Goal: Task Accomplishment & Management: Manage account settings

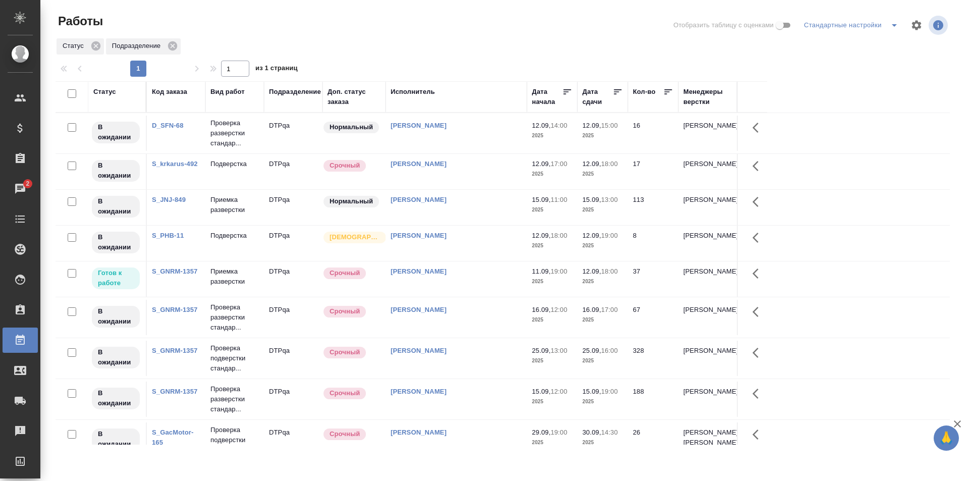
click at [502, 274] on div "[PERSON_NAME]" at bounding box center [456, 271] width 131 height 10
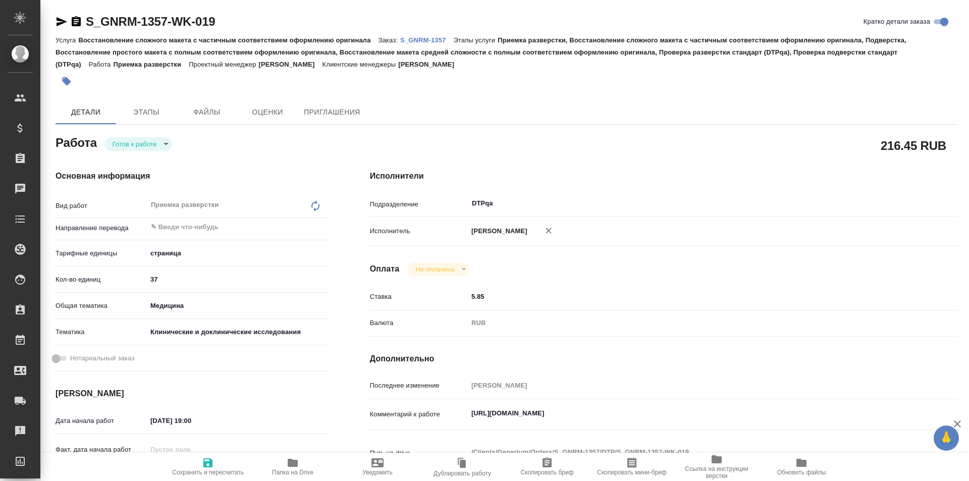
type textarea "x"
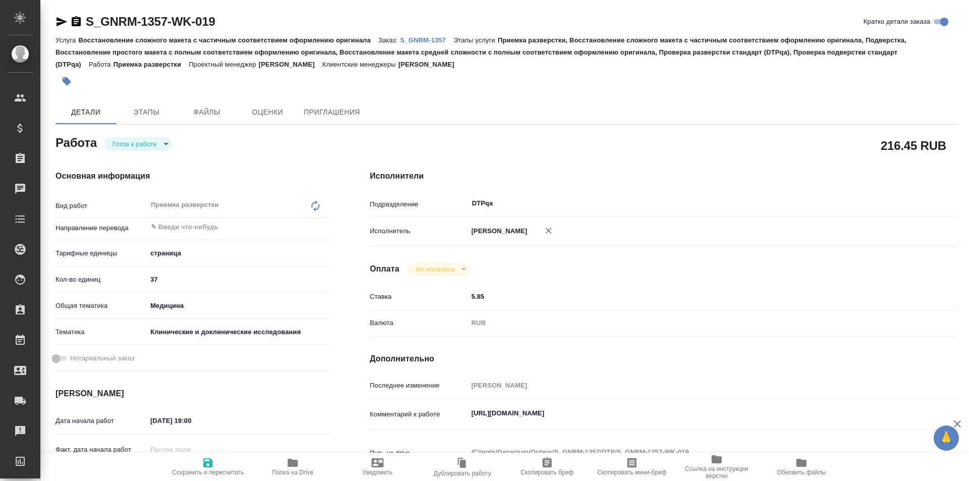
type textarea "x"
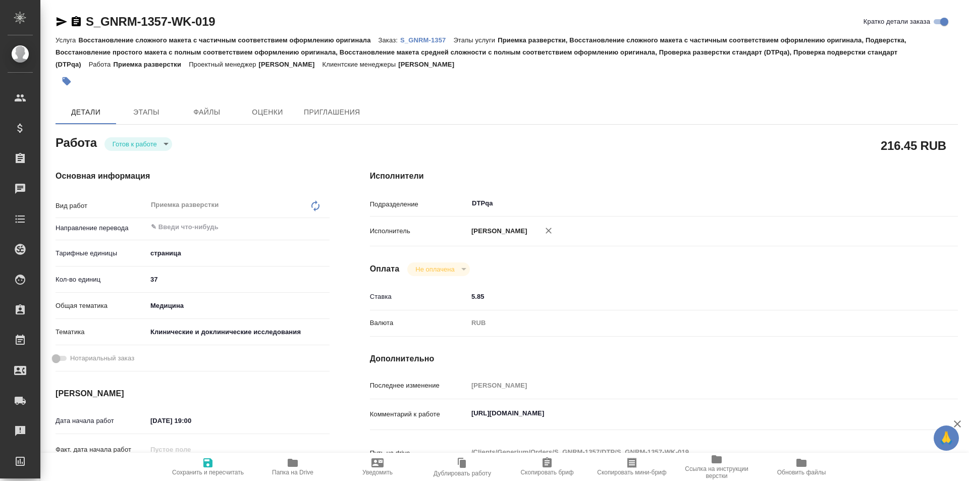
type textarea "x"
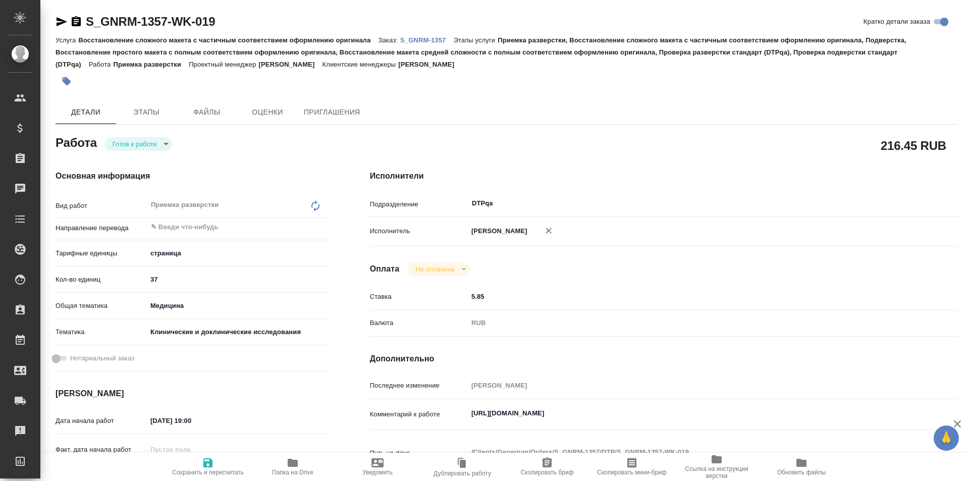
type textarea "x"
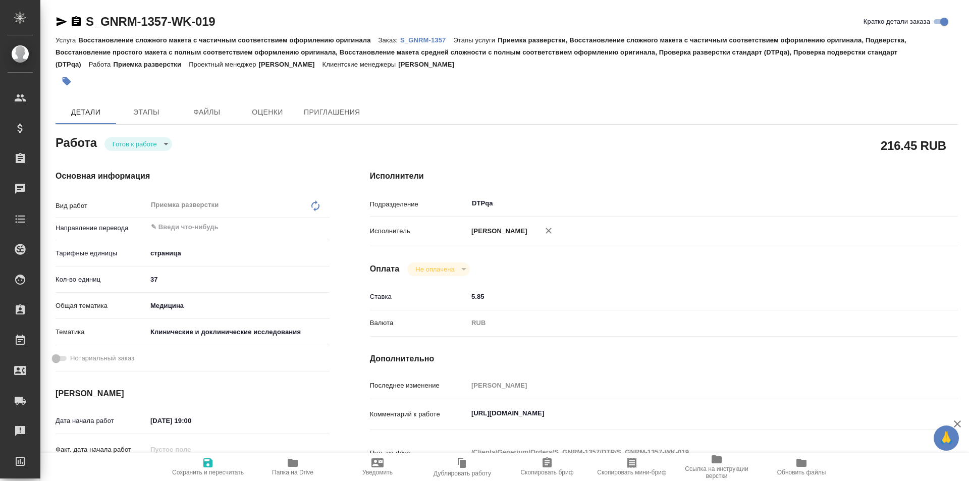
type textarea "x"
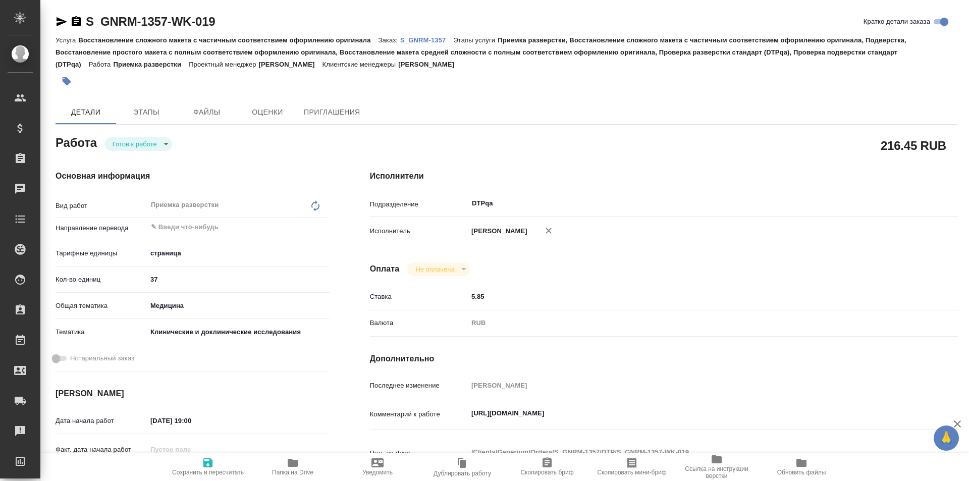
type textarea "x"
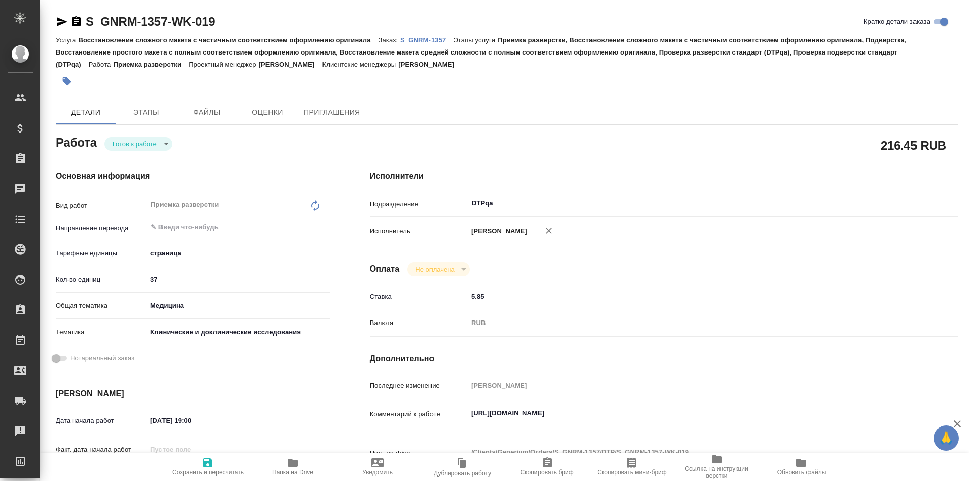
click at [152, 144] on body "🙏 .cls-1 fill:#fff; AWATERA Ismagilova Diana Клиенты Спецификации Заказы Чаты T…" at bounding box center [484, 240] width 969 height 481
type textarea "x"
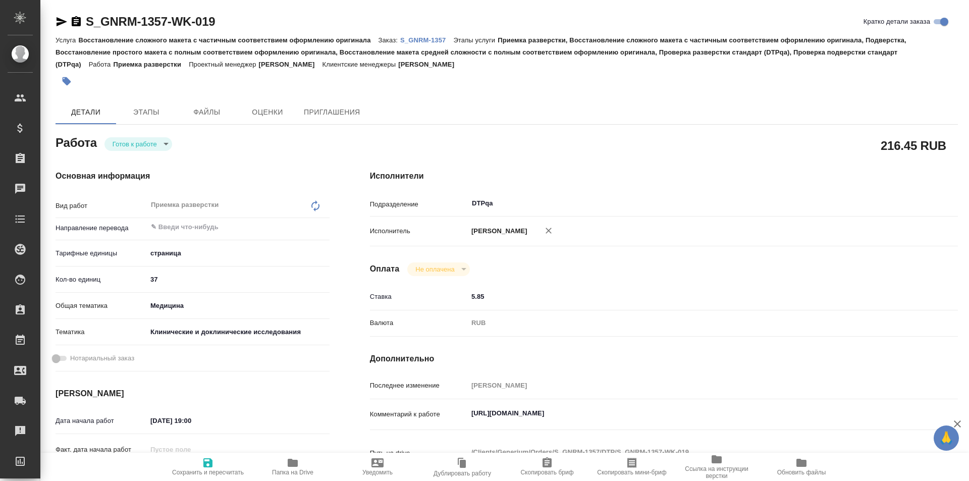
type textarea "x"
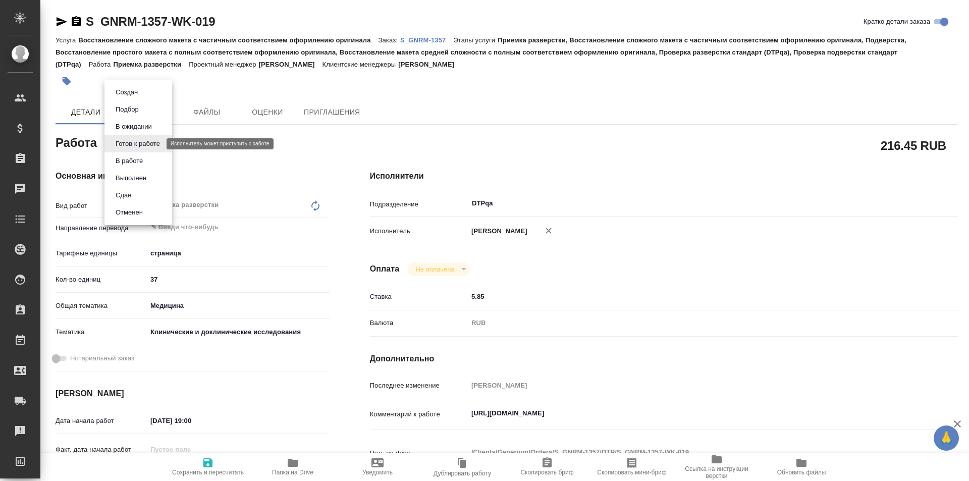
type textarea "x"
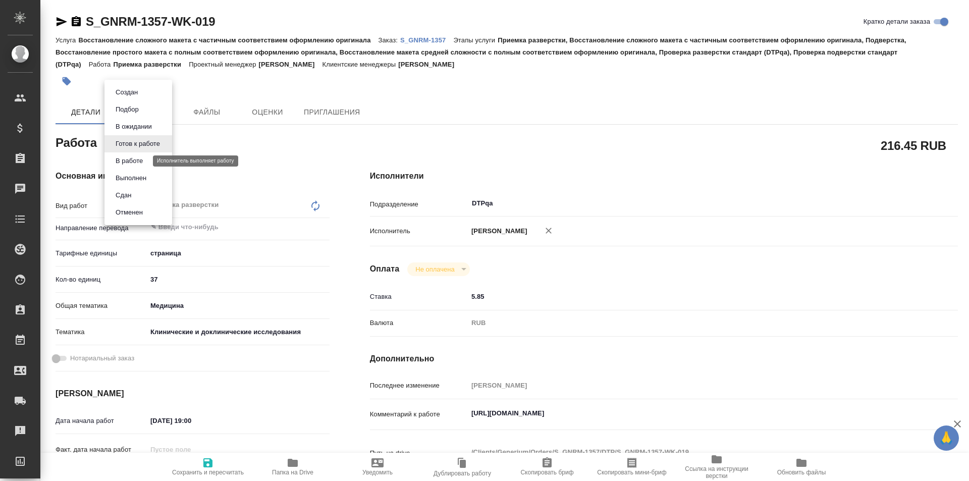
click at [140, 164] on button "В работе" at bounding box center [129, 160] width 33 height 11
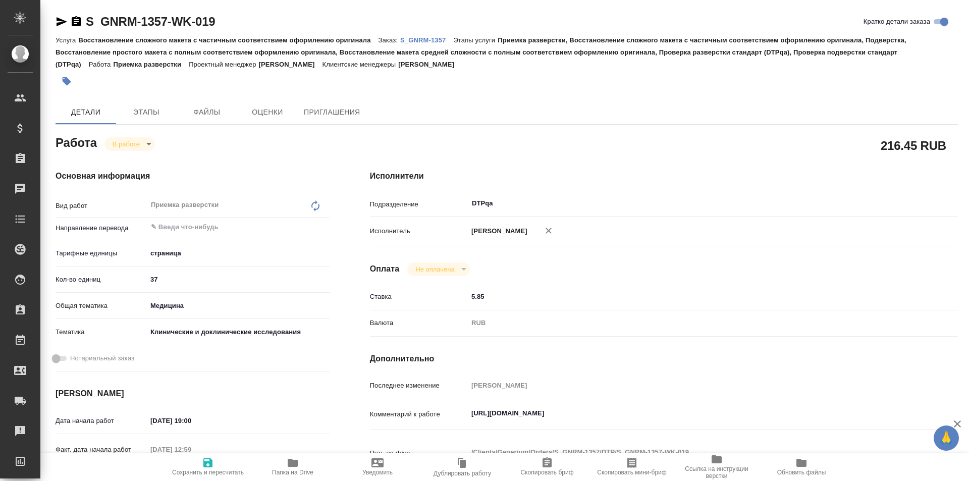
type textarea "x"
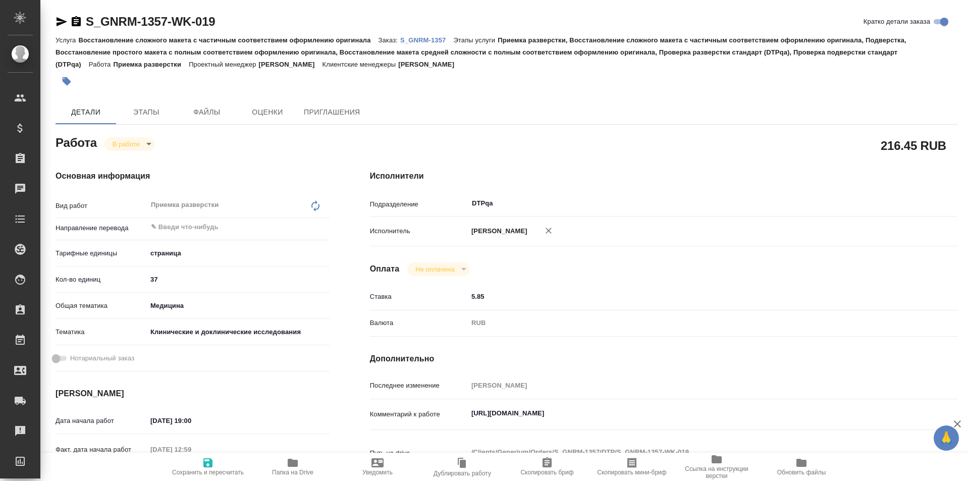
type textarea "x"
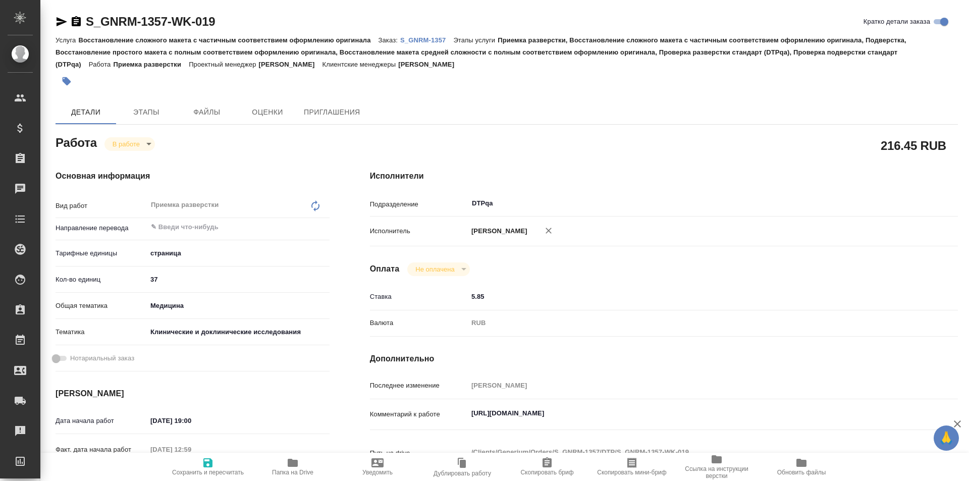
type textarea "x"
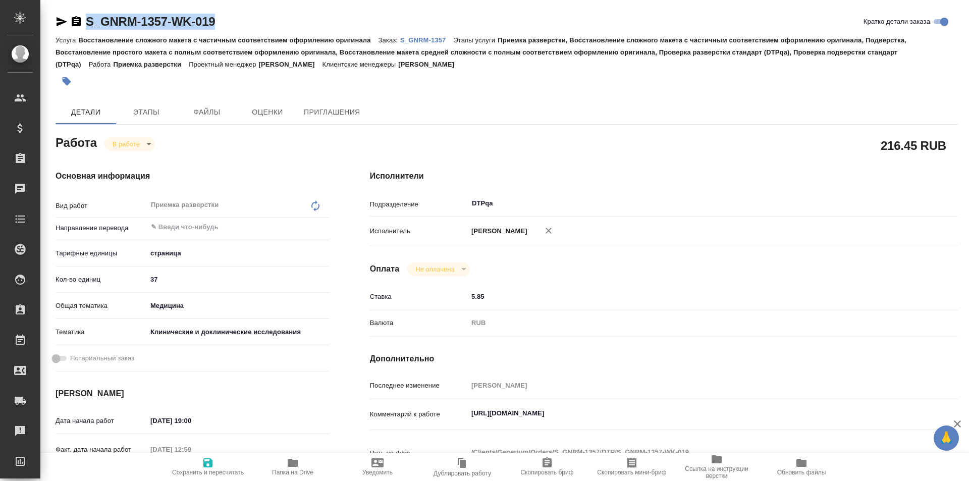
drag, startPoint x: 233, startPoint y: 22, endPoint x: 66, endPoint y: 25, distance: 166.5
click at [66, 25] on div "S_GNRM-1357-WK-019 Кратко детали заказа" at bounding box center [507, 22] width 902 height 16
type textarea "x"
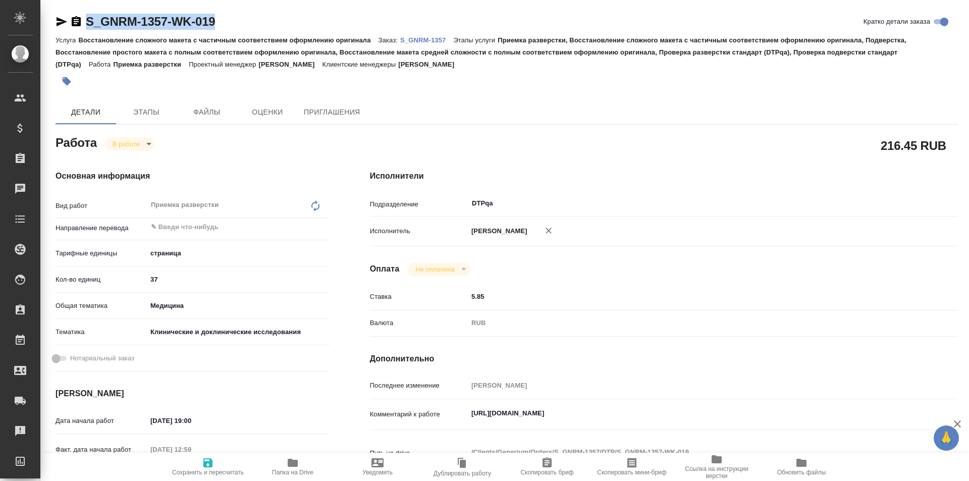
type textarea "x"
copy link "S_GNRM-1357-WK-019"
type textarea "x"
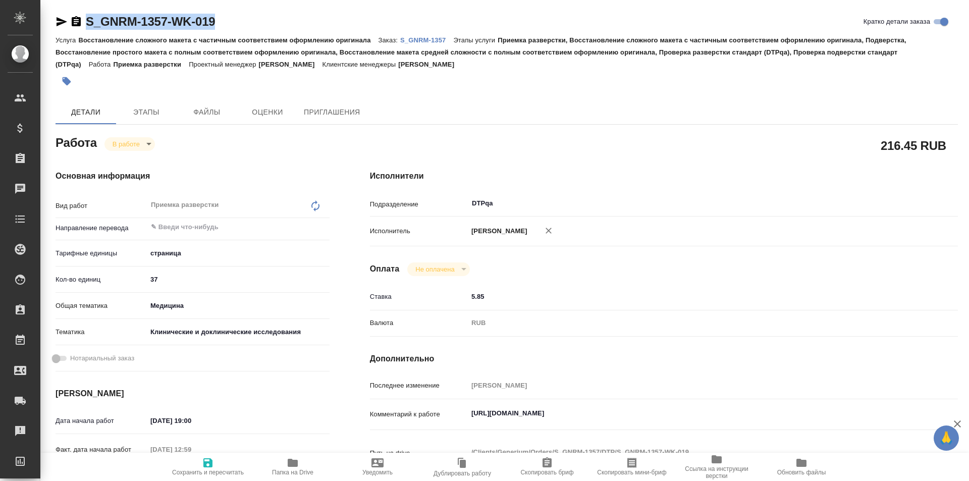
type textarea "x"
drag, startPoint x: 686, startPoint y: 410, endPoint x: 506, endPoint y: 372, distance: 184.1
click at [436, 409] on div "Комментарий к работе https://tera.awatera.com/Work/68c0080739b453eb4f68316b/ x" at bounding box center [664, 414] width 588 height 23
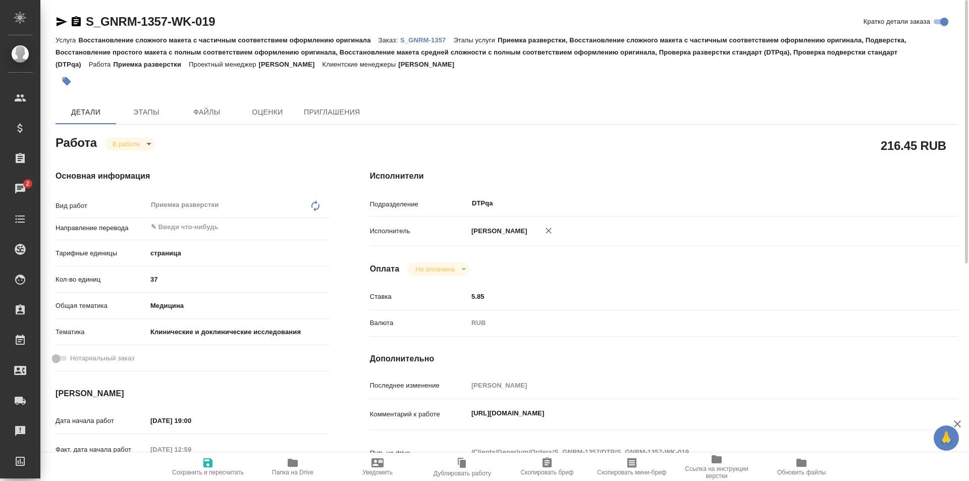
type textarea "x"
click at [61, 19] on icon "button" at bounding box center [62, 21] width 11 height 9
click at [319, 204] on icon at bounding box center [315, 205] width 8 height 11
type textarea "x"
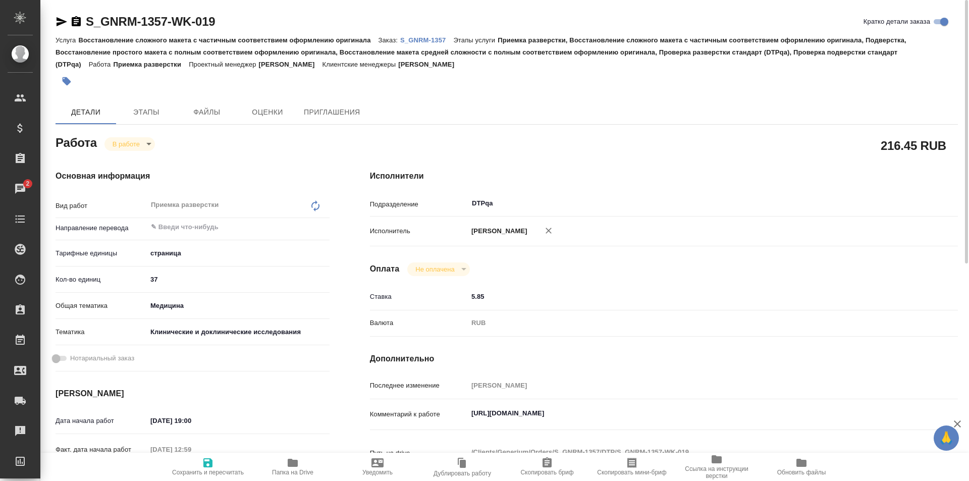
type textarea "x"
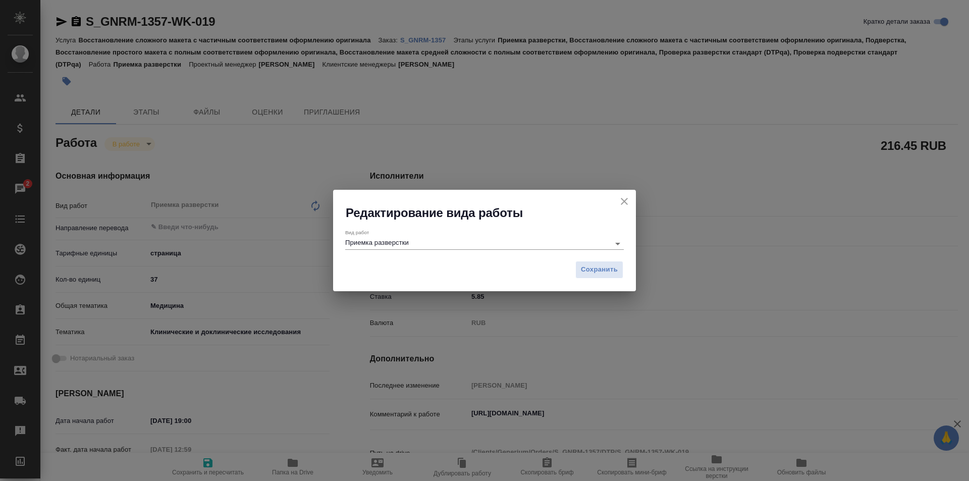
click at [422, 241] on input "Приемка разверстки" at bounding box center [474, 243] width 259 height 12
type input "Проверка разверстки стандарт (DTPqa)"
click at [600, 268] on span "Сохранить" at bounding box center [599, 270] width 37 height 12
type textarea "x"
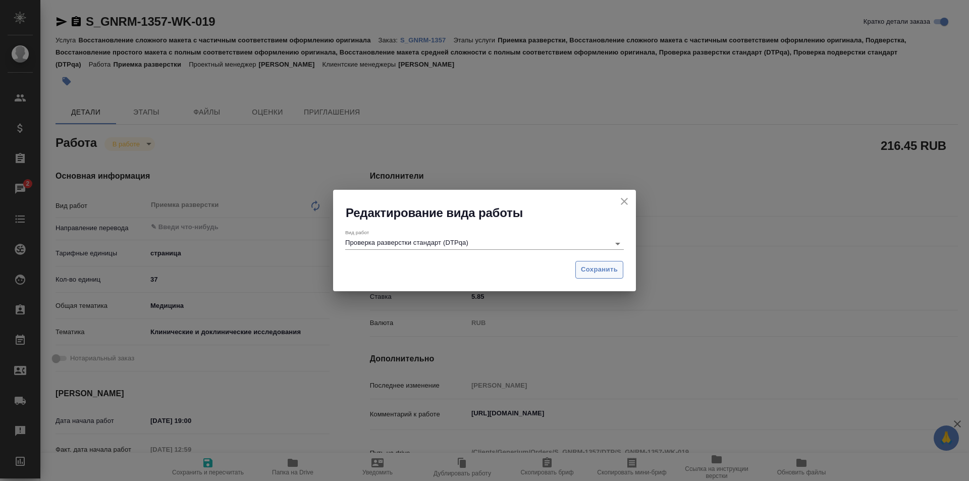
type textarea "x"
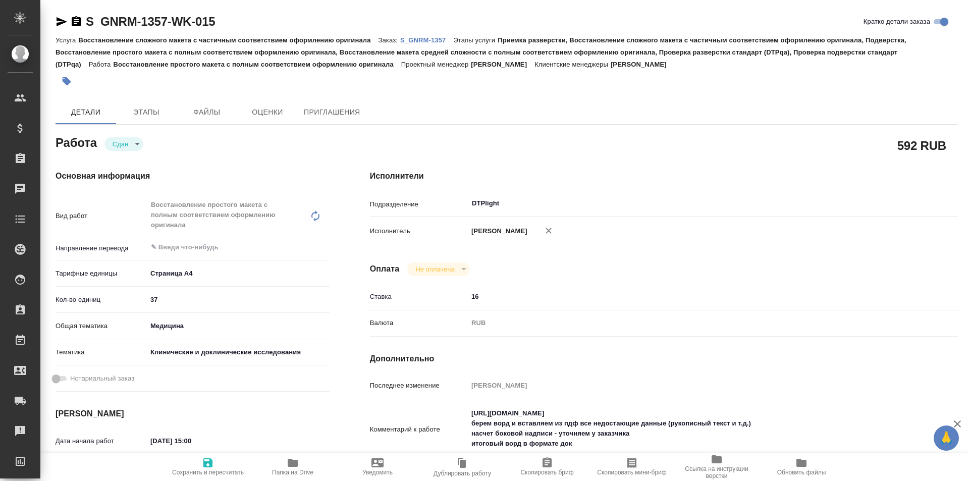
type textarea "x"
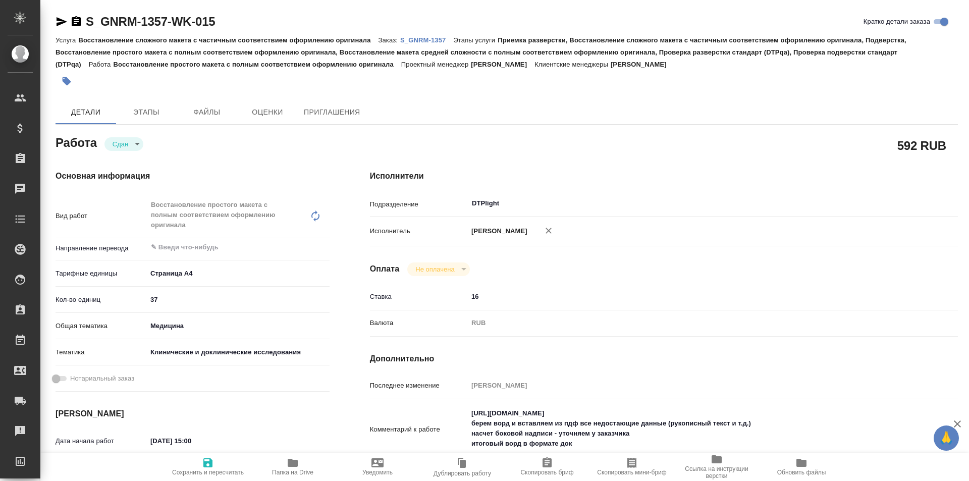
type textarea "x"
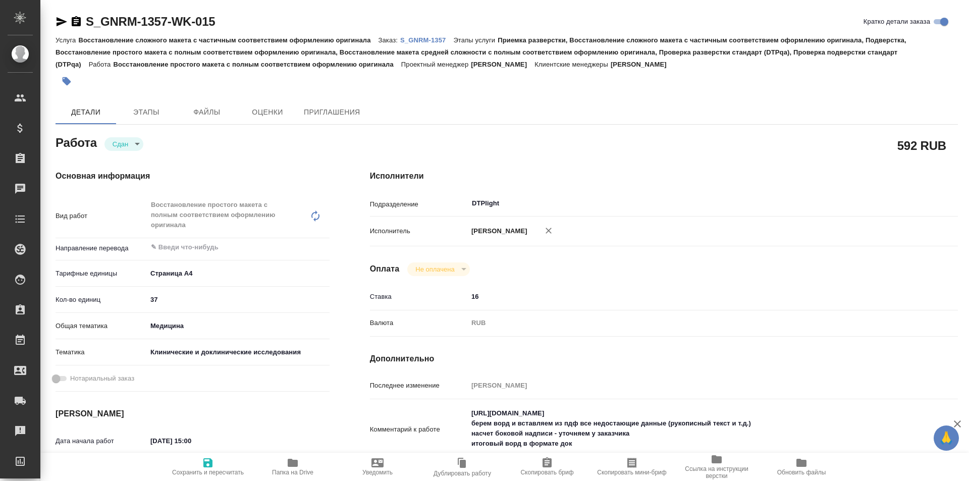
type textarea "x"
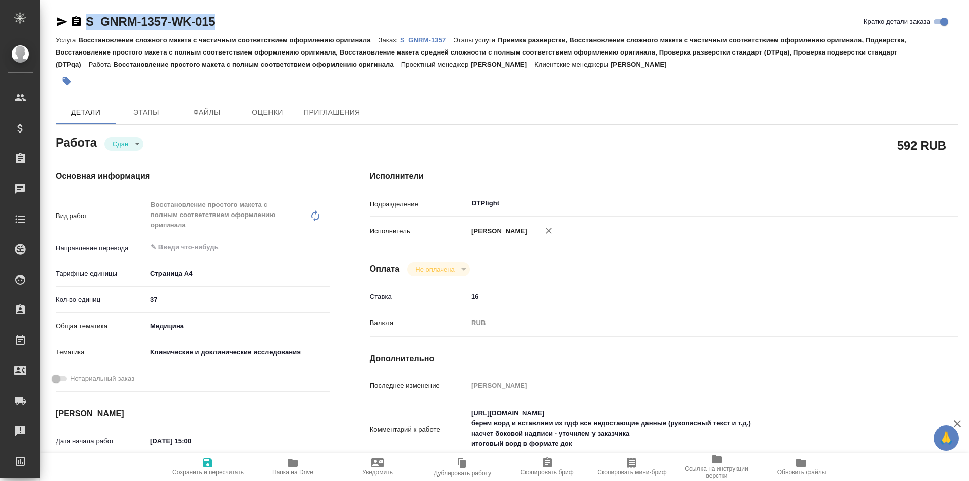
type textarea "x"
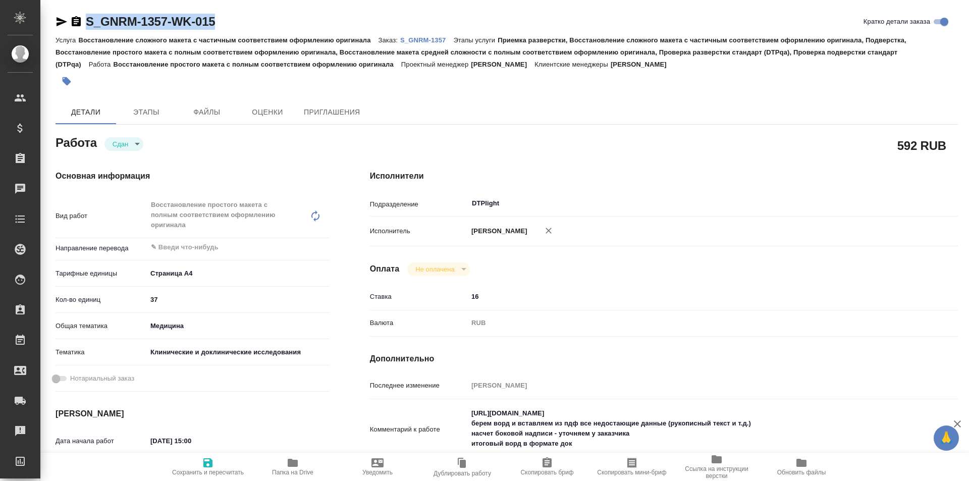
drag, startPoint x: 226, startPoint y: 24, endPoint x: 71, endPoint y: 23, distance: 154.9
click at [69, 23] on div "S_GNRM-1357-WK-015 Кратко детали заказа" at bounding box center [507, 22] width 902 height 16
copy link "S_GNRM-1357-WK-015"
type textarea "x"
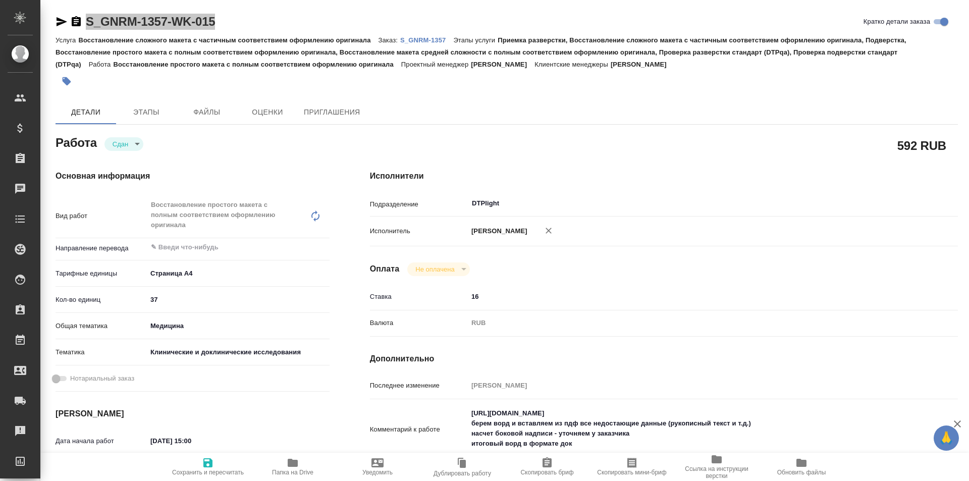
type textarea "x"
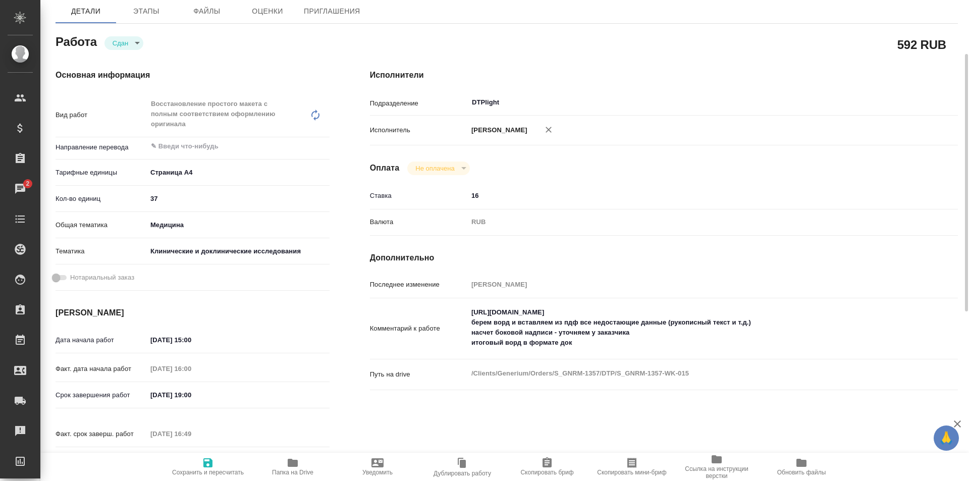
click at [293, 465] on icon "button" at bounding box center [293, 463] width 10 height 8
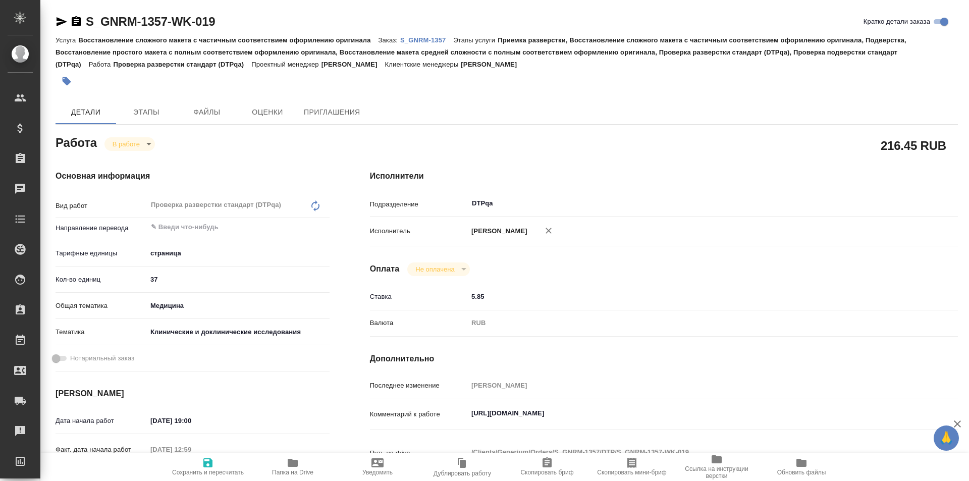
click at [473, 296] on input "5.85" at bounding box center [688, 296] width 441 height 15
click at [473, 296] on input "5.85" at bounding box center [688, 296] width 440 height 15
type input "8.19"
click at [204, 465] on icon "button" at bounding box center [207, 462] width 9 height 9
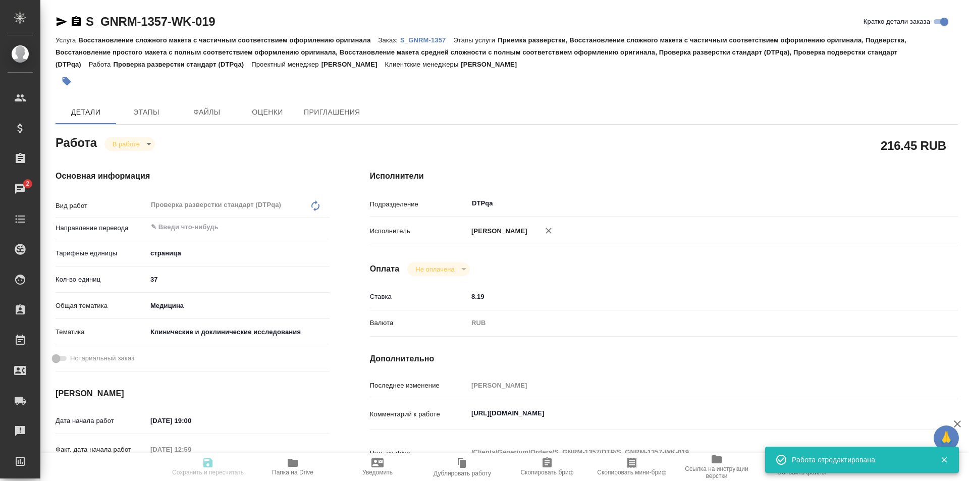
type input "inProgress"
type input "5a8b1489cc6b4906c91bfdb2"
type input "37"
type input "med"
type input "5a8b8b956a9677013d343d9e"
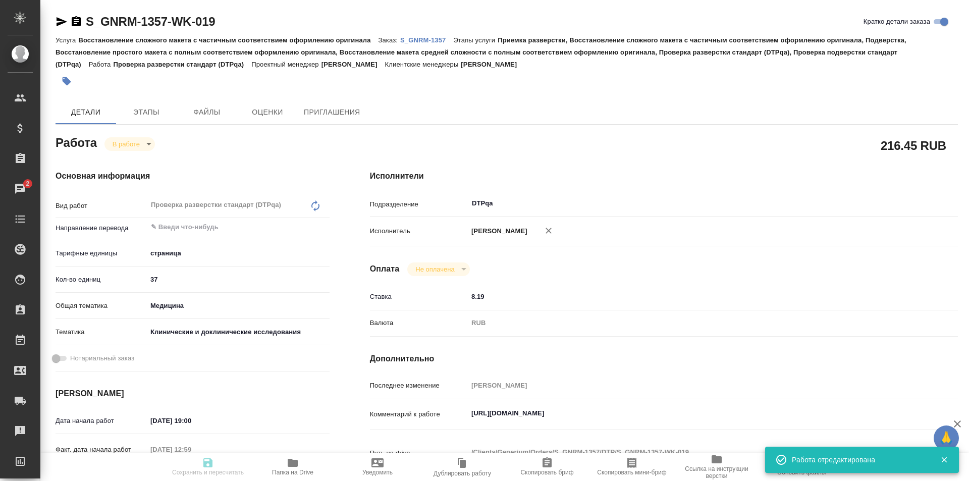
type input "[DATE] 19:00"
type input "12.09.2025 12:59"
type input "12.09.2025 18:00"
type input "[DATE] 17:00"
type input "DTPqa"
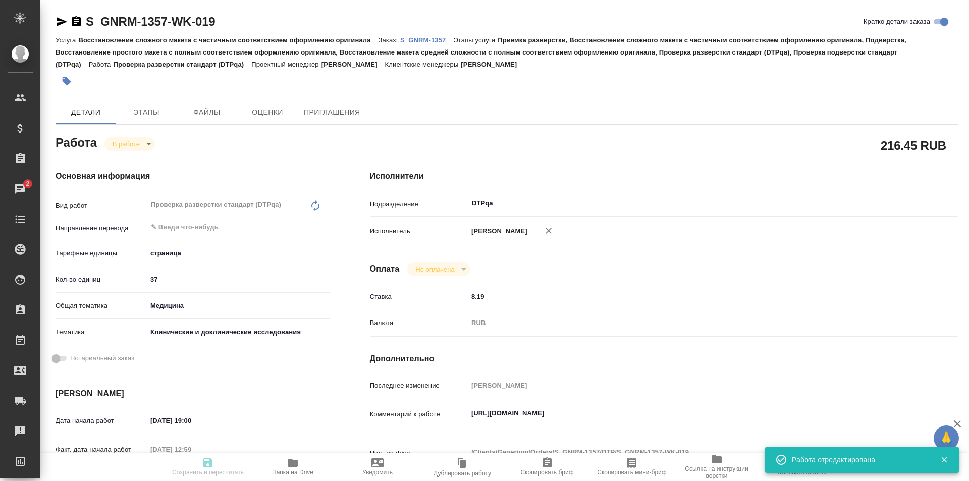
type input "notPayed"
type input "8.19"
type input "RUB"
type input "Исмагилова Диана"
type input "S_GNRM-1357"
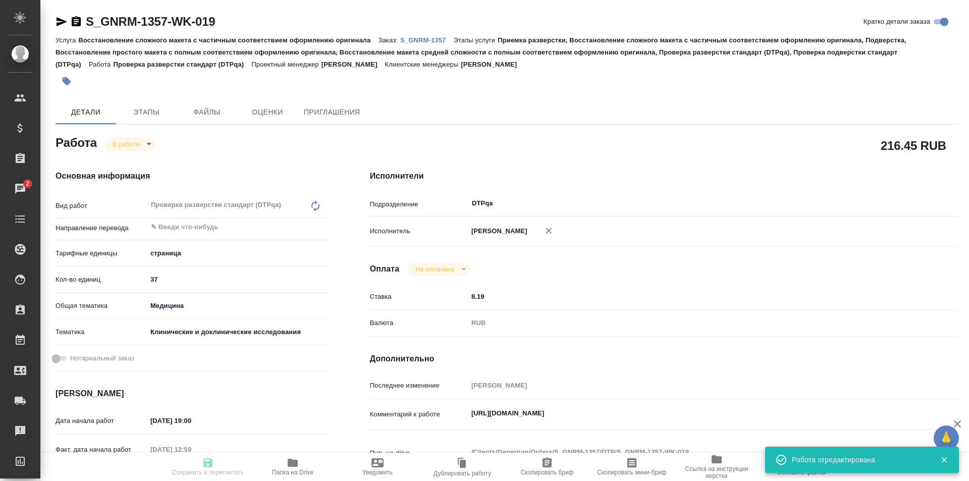
type input "Восстановление сложного макета с частичным соответствием оформлению оригинала"
type input "Приемка разверстки, Восстановление сложного макета с частичным соответствием оф…"
type input "[PERSON_NAME]"
type input "/Clients/Generium/Orders/S_GNRM-1357"
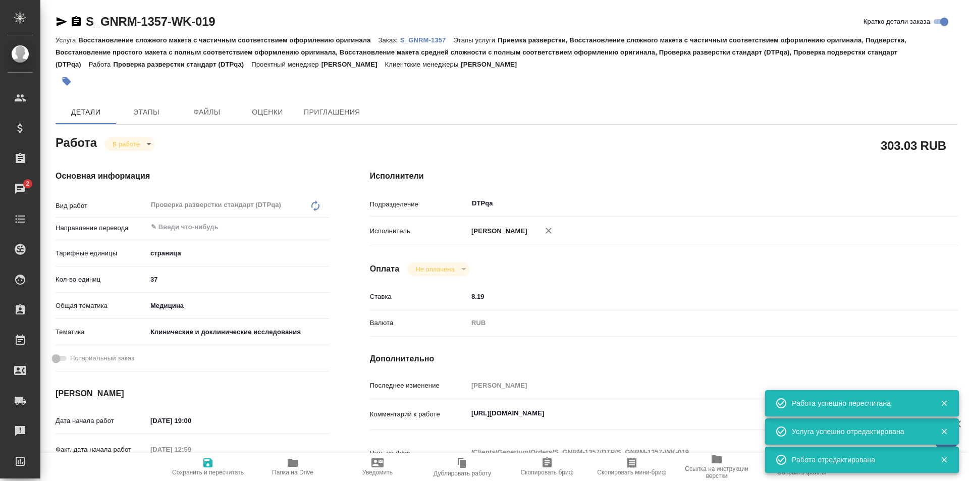
type input "inProgress"
type input "5a8b1489cc6b4906c91bfdb2"
type input "37"
type input "med"
type input "5a8b8b956a9677013d343d9e"
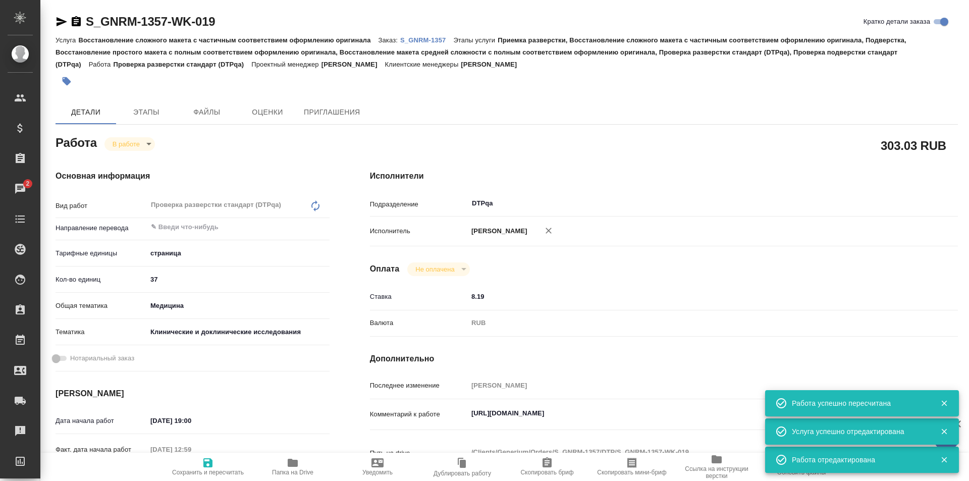
type input "[DATE] 19:00"
type input "12.09.2025 12:59"
type input "12.09.2025 18:00"
type input "[DATE] 17:00"
type input "DTPqa"
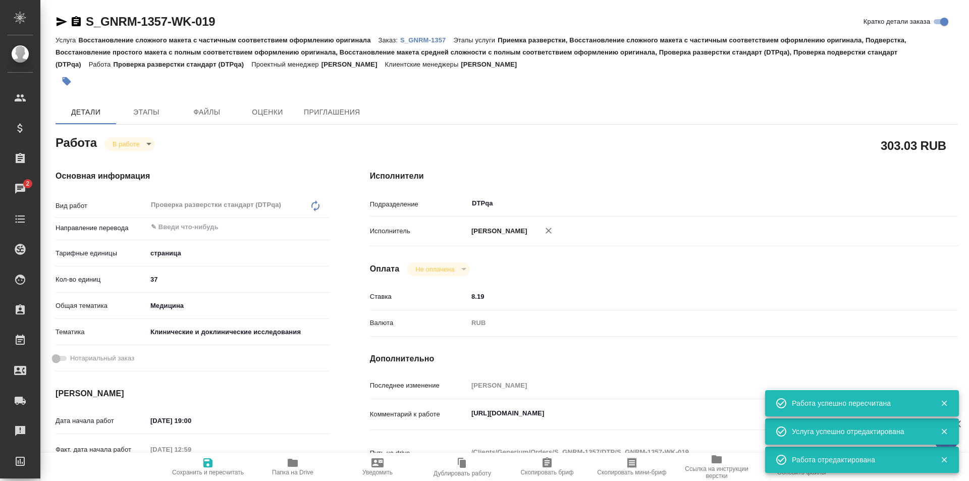
type input "notPayed"
type input "8.19"
type input "RUB"
type input "[PERSON_NAME]"
type input "S_GNRM-1357"
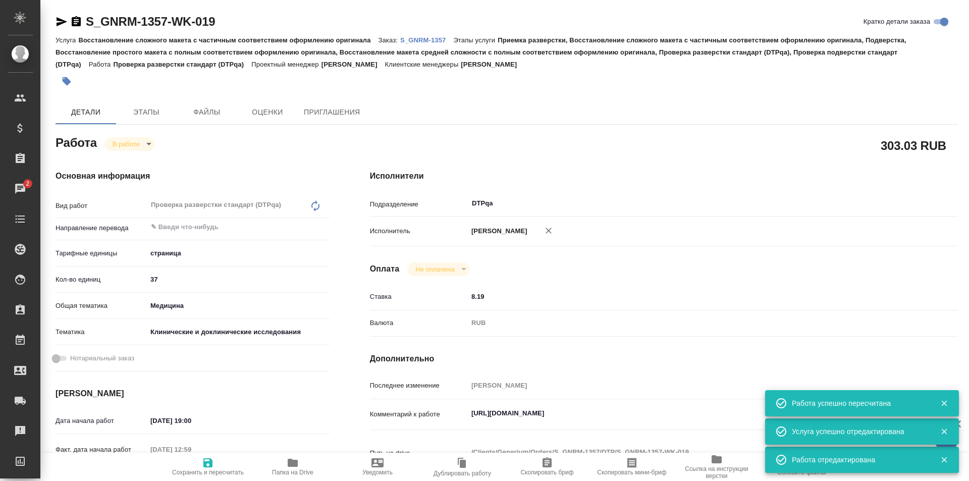
type input "Восстановление сложного макета с частичным соответствием оформлению оригинала"
type input "Приемка разверстки, Восстановление сложного макета с частичным соответствием оф…"
type input "Кабаргина Анна"
type input "[PERSON_NAME]"
type input "/Clients/Generium/Orders/S_GNRM-1357"
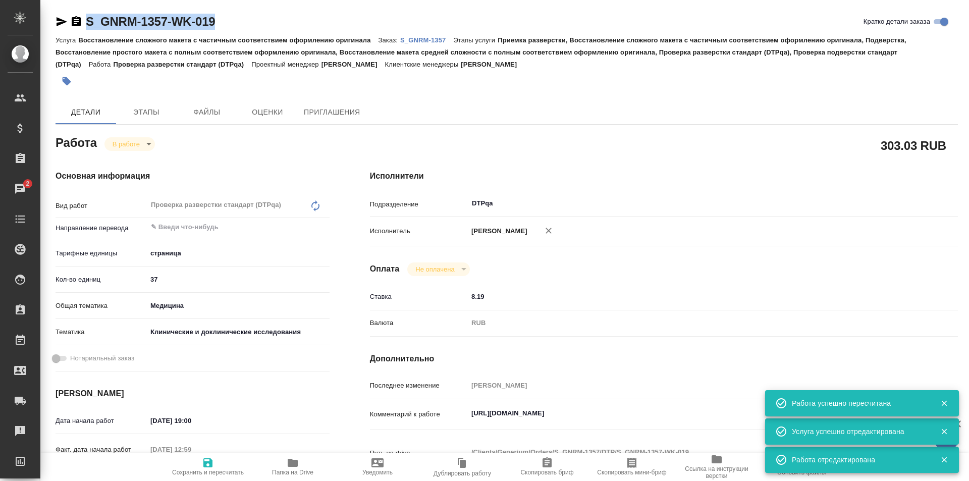
drag, startPoint x: 230, startPoint y: 20, endPoint x: 74, endPoint y: 26, distance: 156.0
click at [74, 26] on div "S_GNRM-1357-WK-019 Кратко детали заказа" at bounding box center [507, 22] width 902 height 16
copy link "S_GNRM-1357-WK-019"
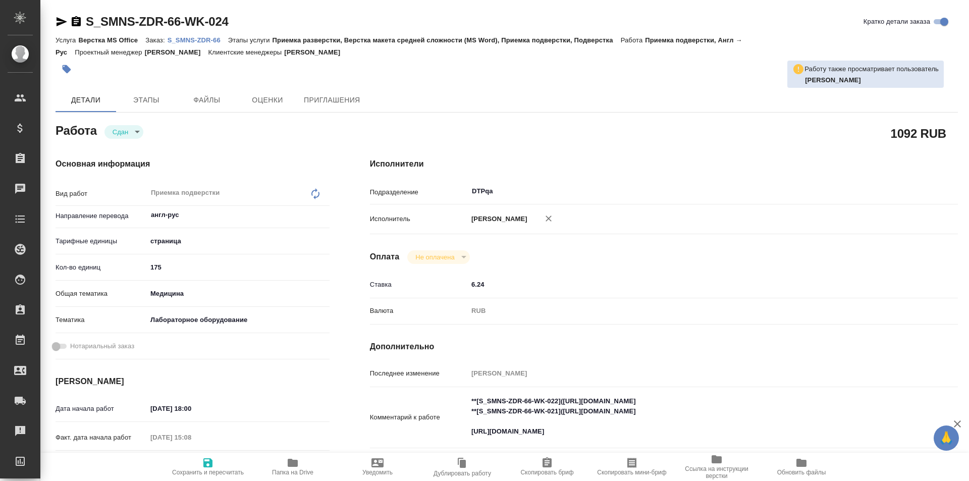
type textarea "x"
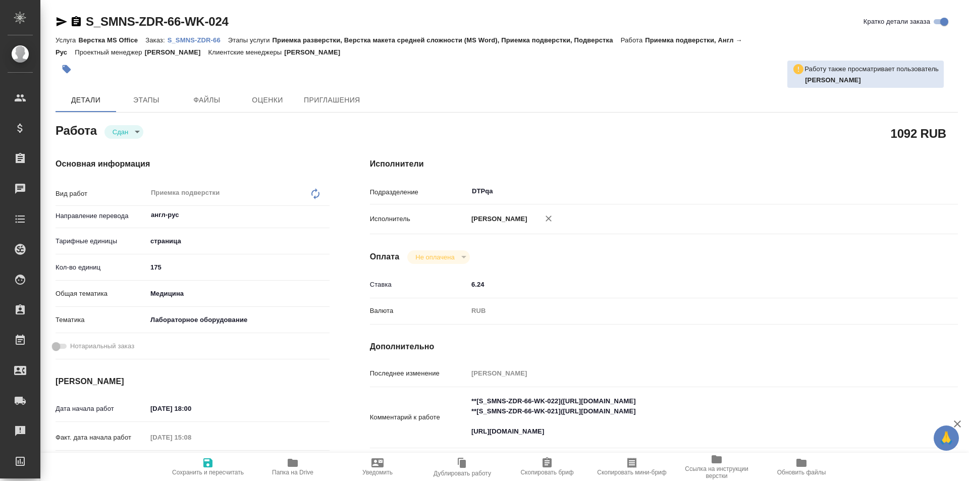
type textarea "x"
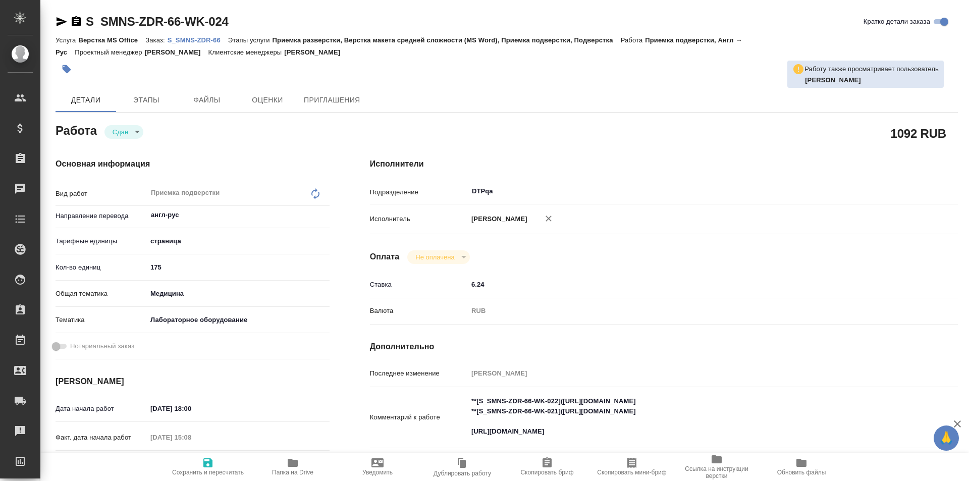
type textarea "x"
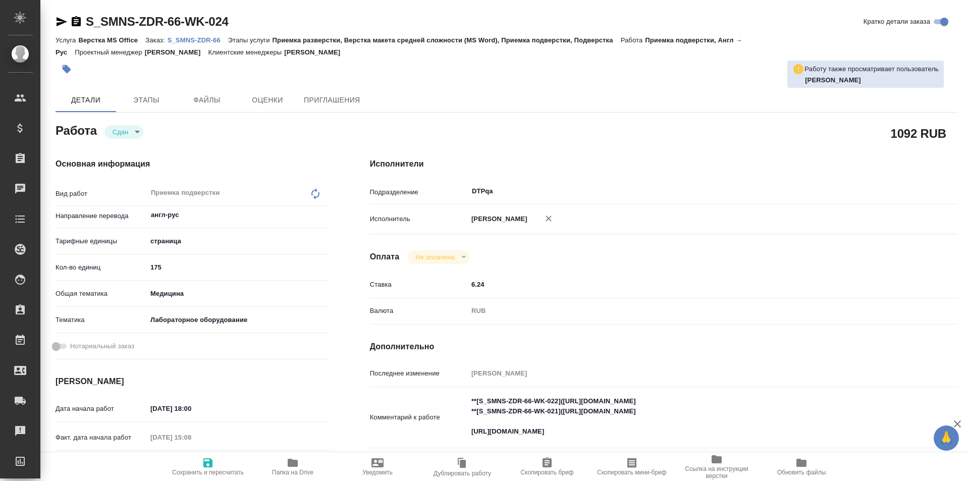
type textarea "x"
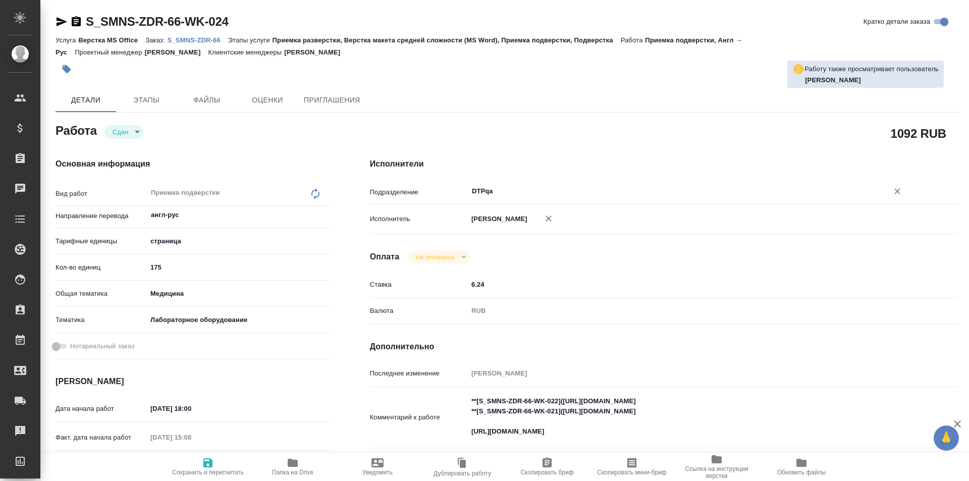
type textarea "x"
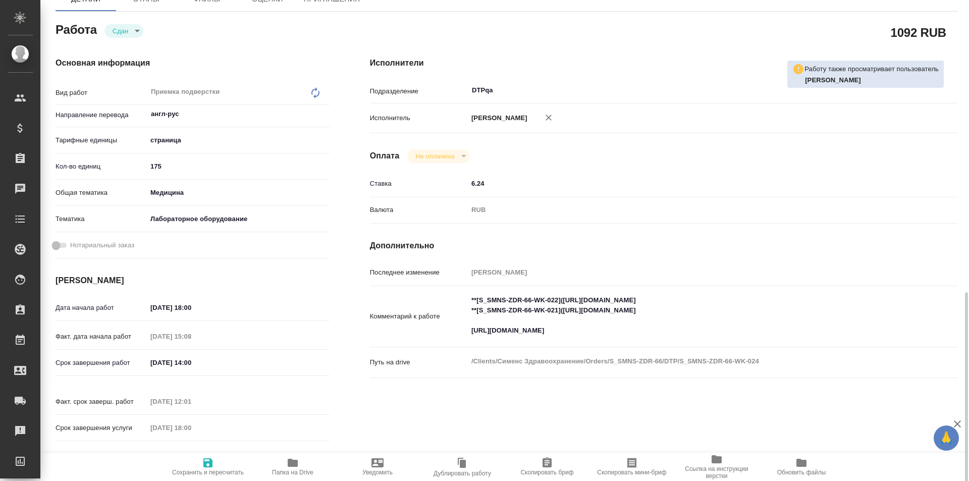
scroll to position [380, 0]
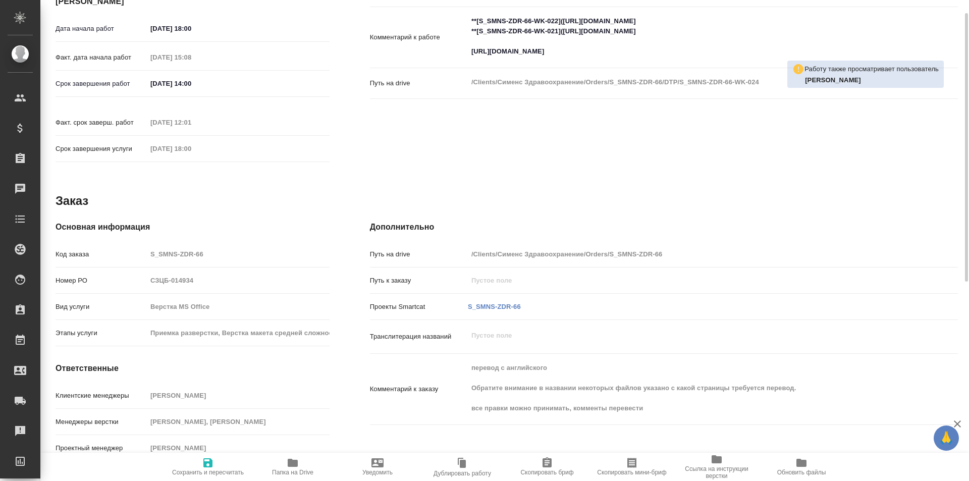
type textarea "x"
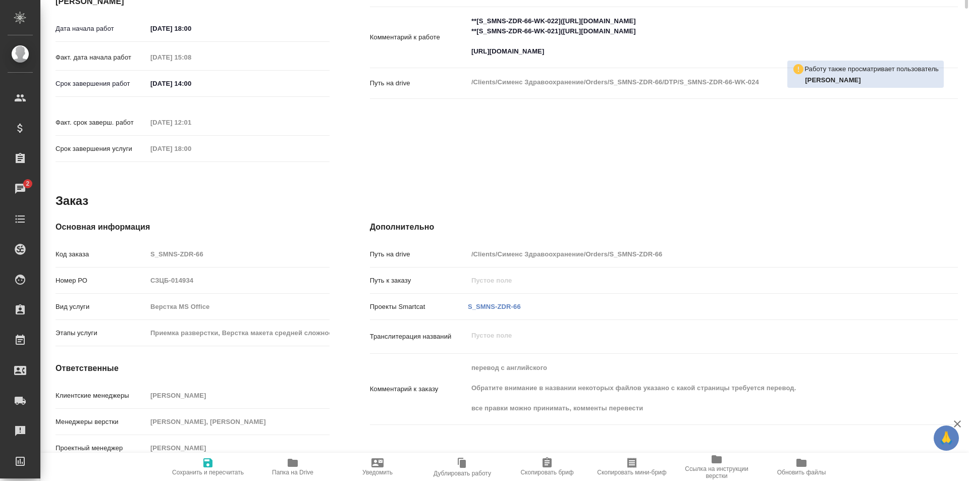
scroll to position [0, 0]
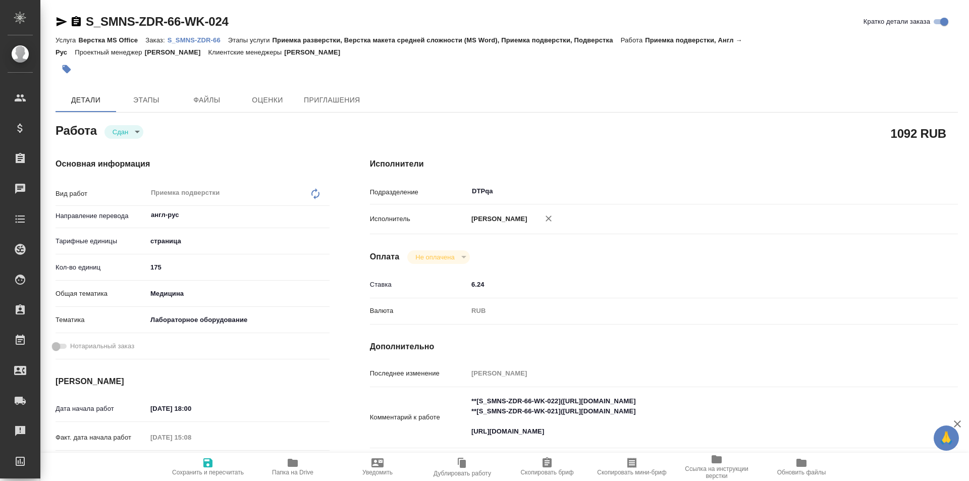
type textarea "x"
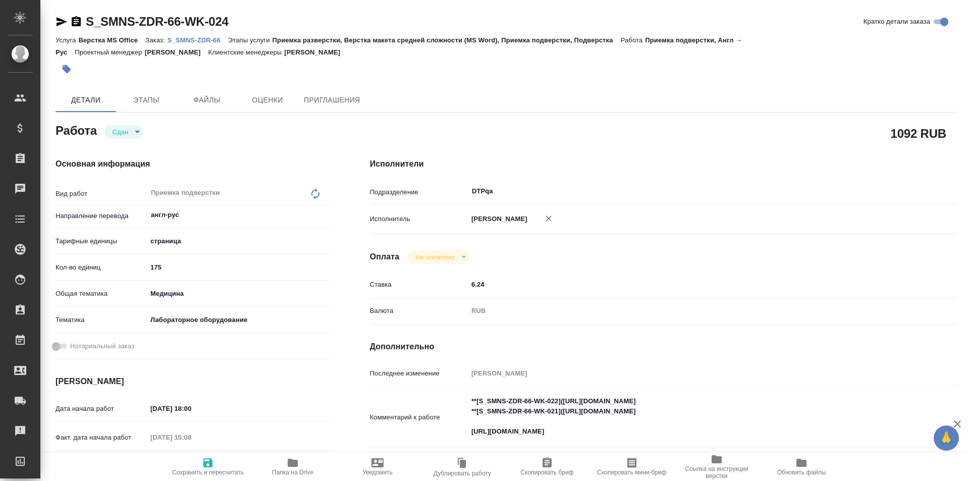
type textarea "x"
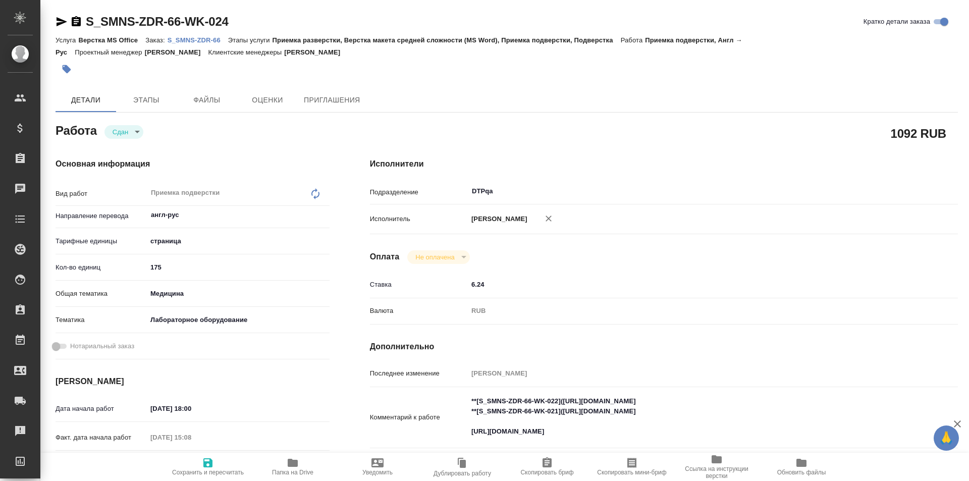
type textarea "x"
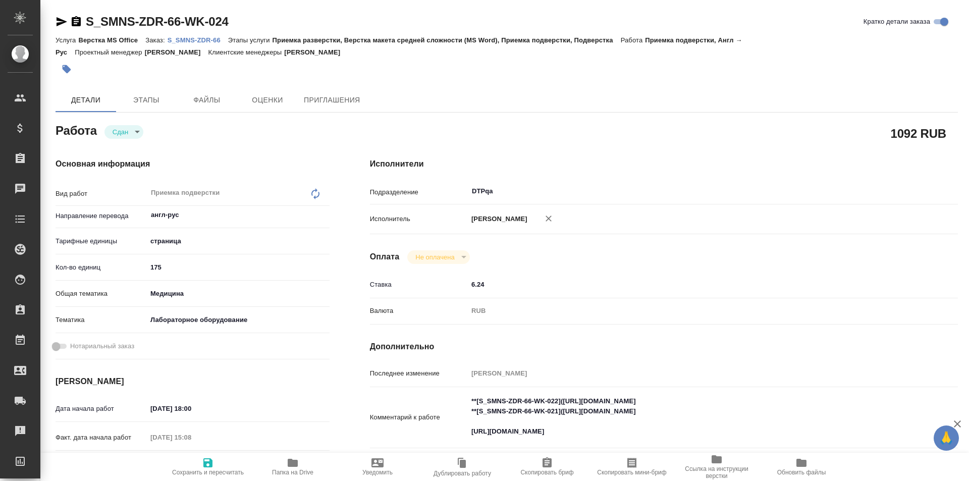
type textarea "x"
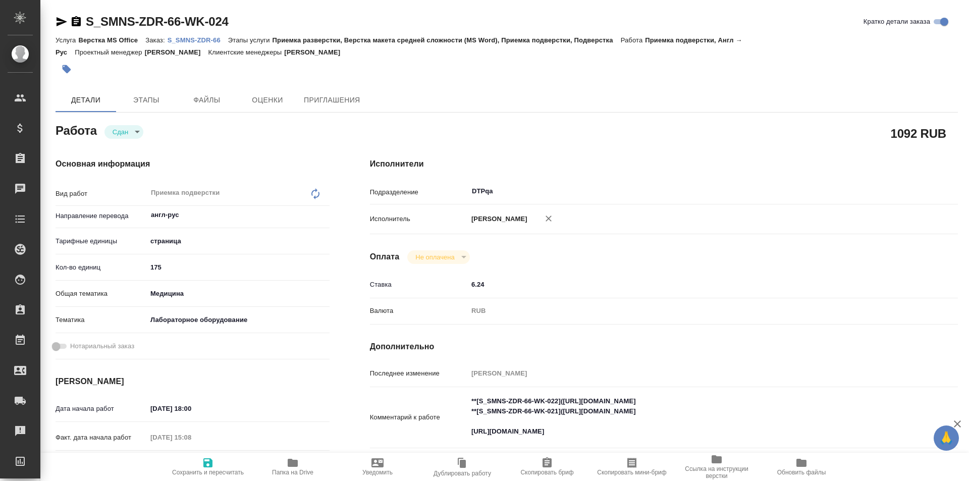
type textarea "x"
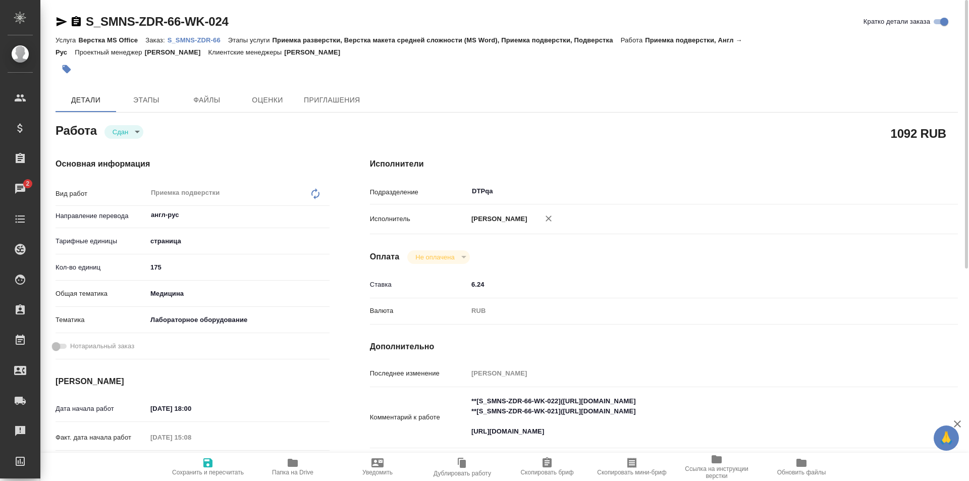
click at [290, 465] on icon "button" at bounding box center [293, 463] width 10 height 8
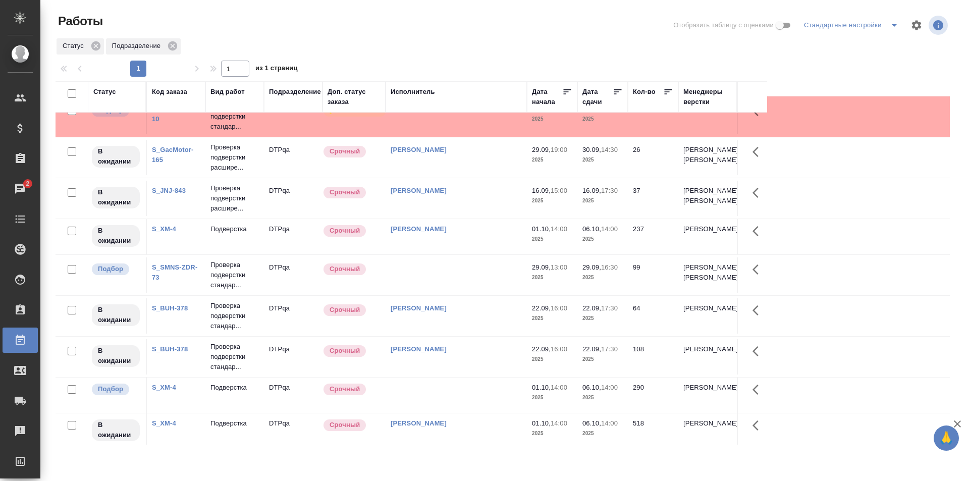
scroll to position [164, 0]
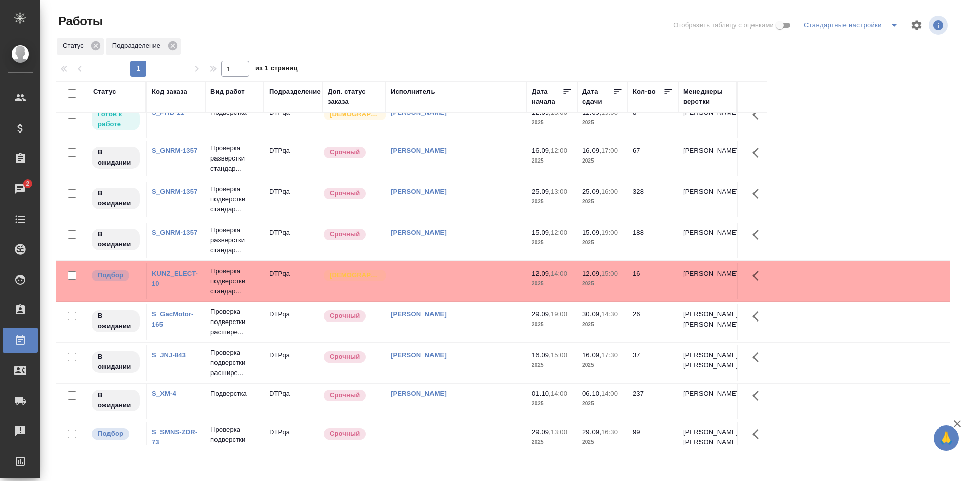
click at [437, 290] on td at bounding box center [455, 280] width 141 height 35
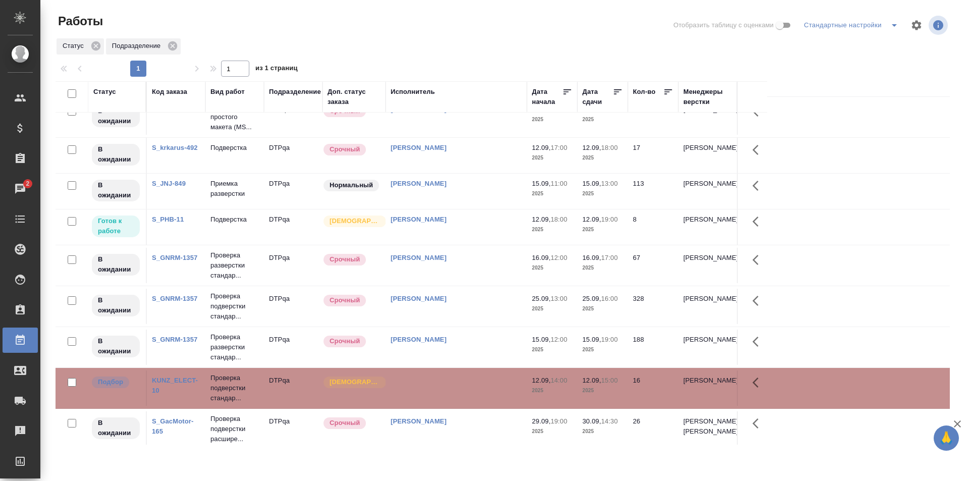
scroll to position [0, 0]
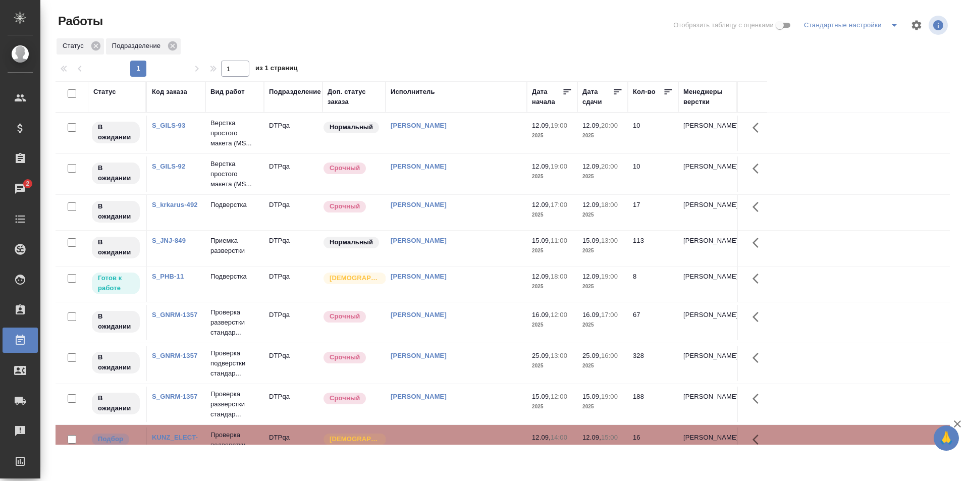
click at [105, 93] on div "Статус" at bounding box center [104, 92] width 23 height 10
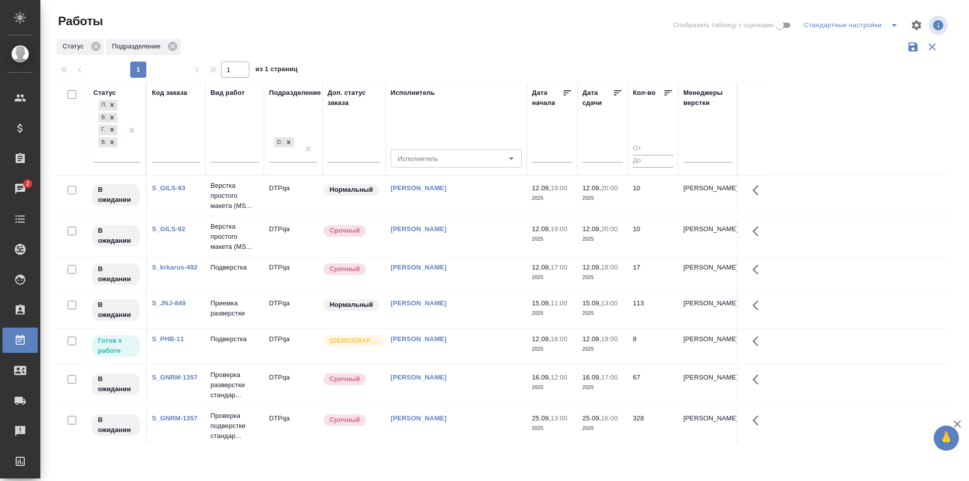
click at [249, 30] on div "Работы" at bounding box center [206, 25] width 301 height 24
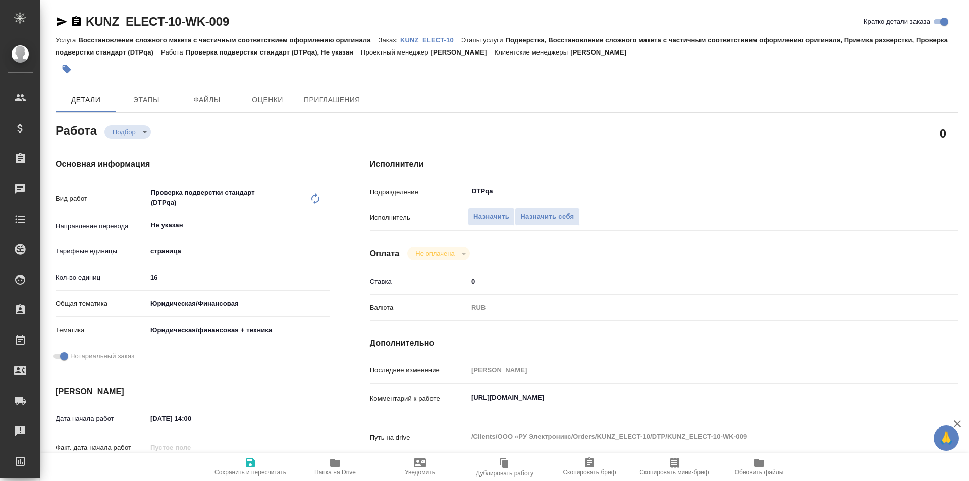
type textarea "x"
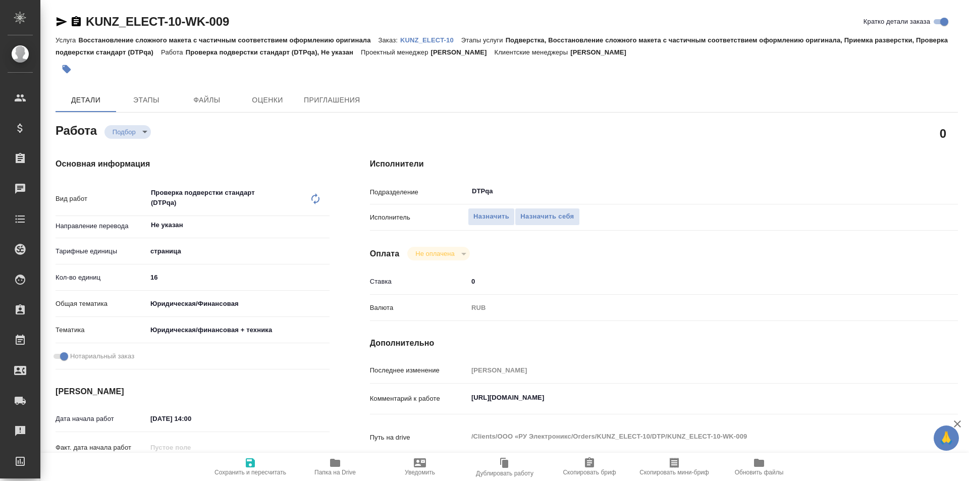
type textarea "x"
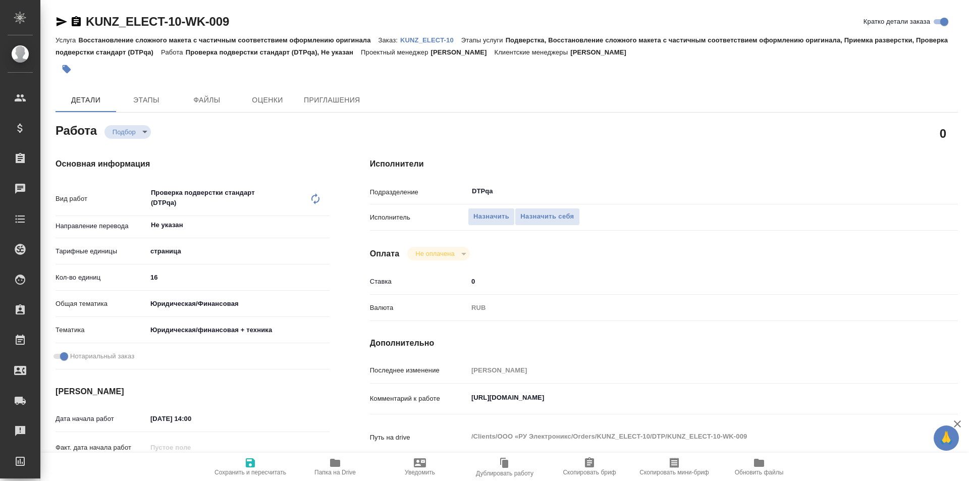
type textarea "x"
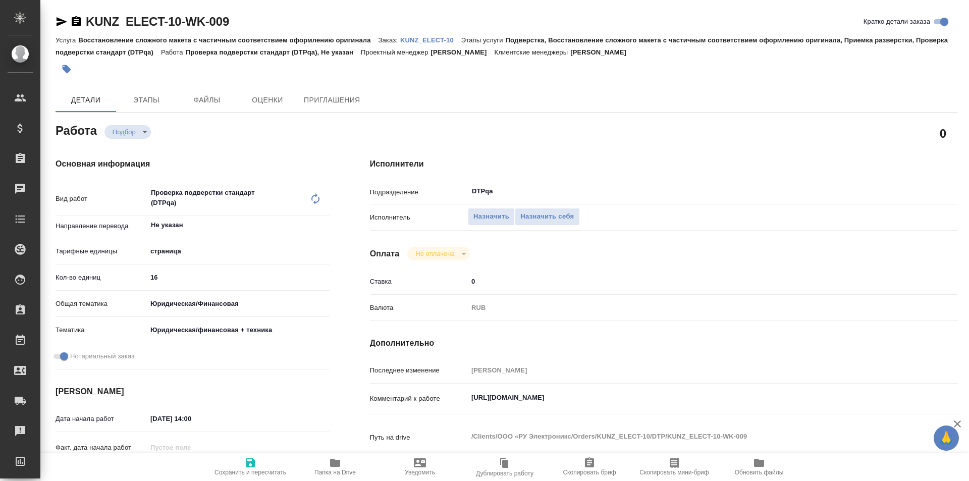
type textarea "x"
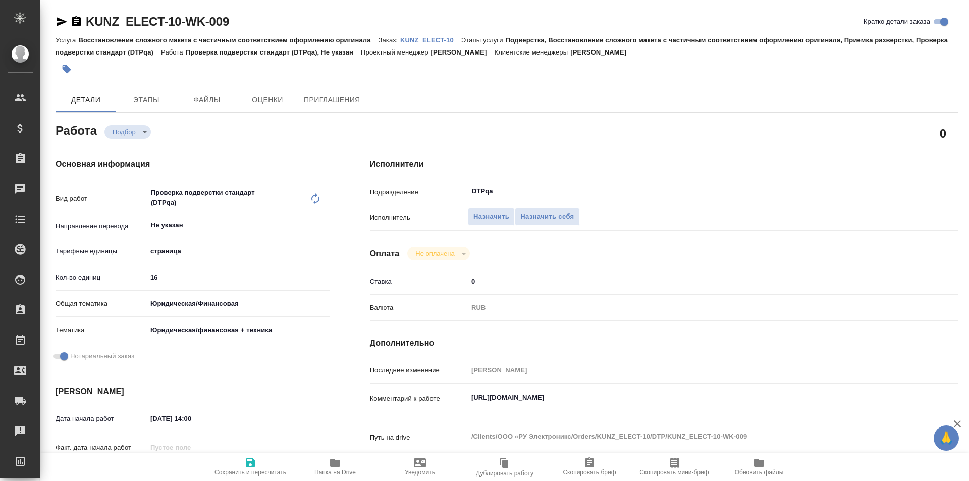
type textarea "x"
drag, startPoint x: 673, startPoint y: 398, endPoint x: 440, endPoint y: 383, distance: 233.1
click at [441, 390] on div "Комментарий к работе https://tera.awatera.com/Work/68beac51fc0cb3ce5e1118f5/ x" at bounding box center [664, 399] width 588 height 23
type textarea "x"
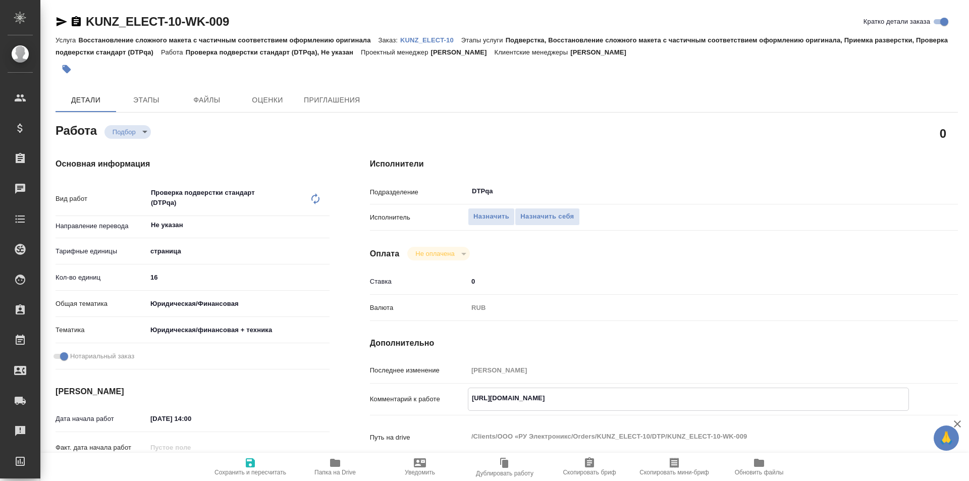
type textarea "x"
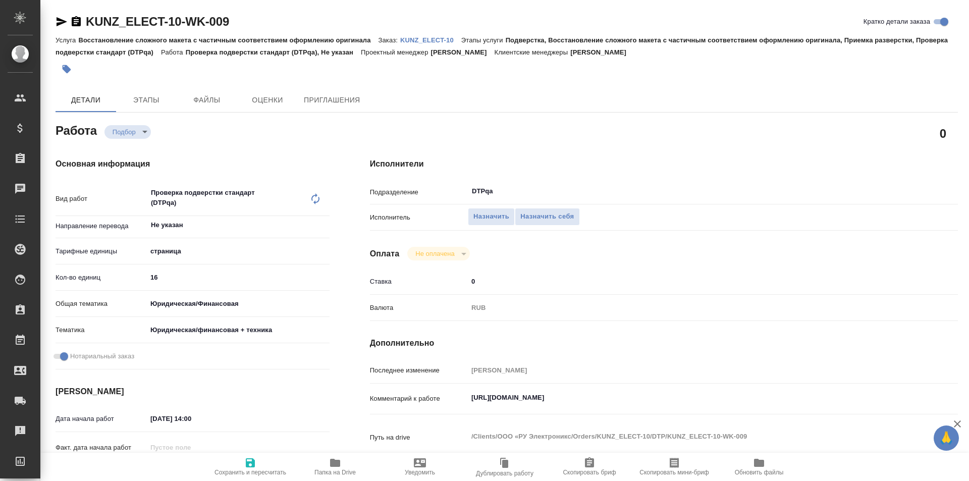
type textarea "x"
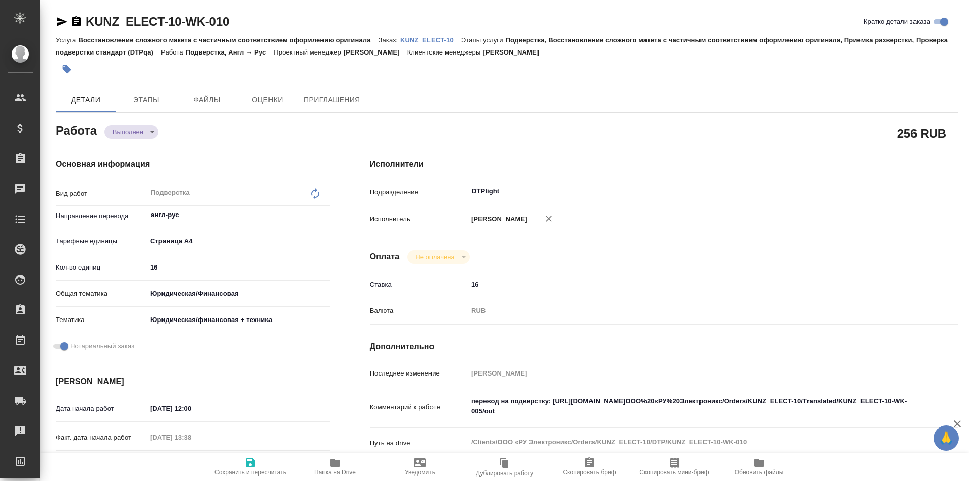
type textarea "x"
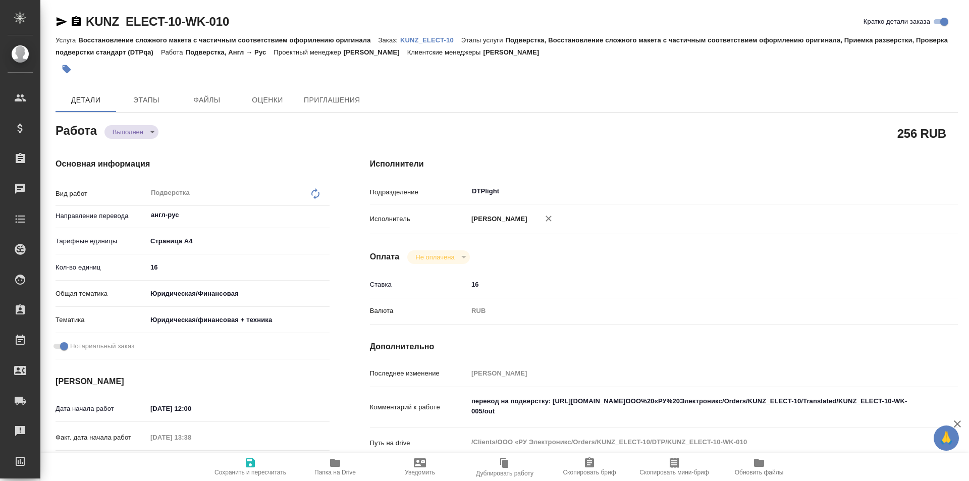
type textarea "x"
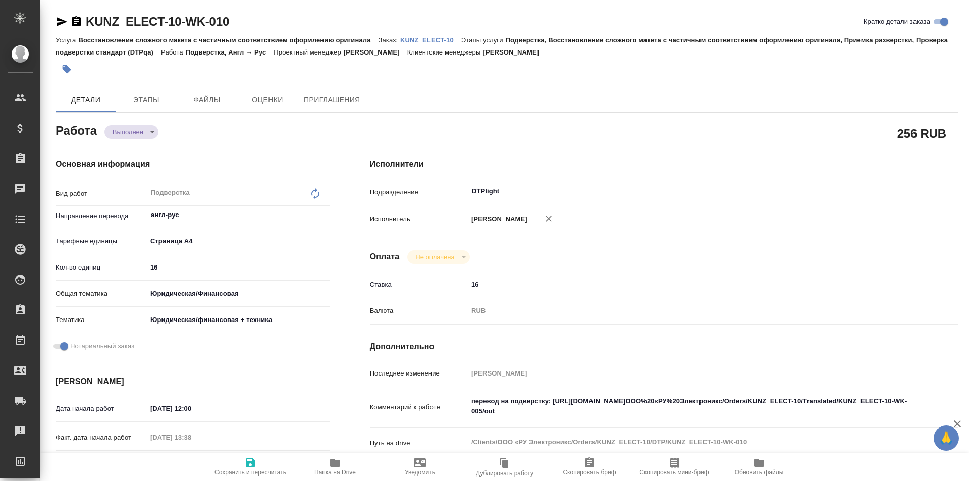
type textarea "x"
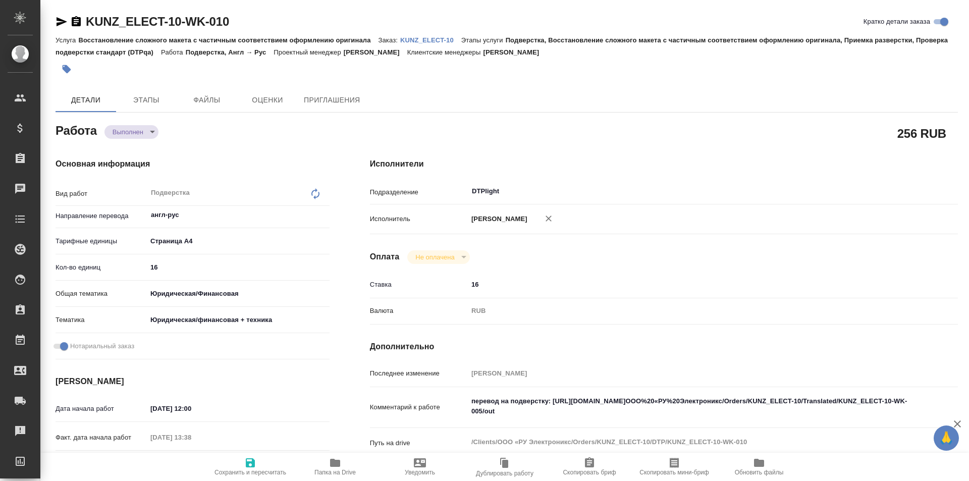
type textarea "x"
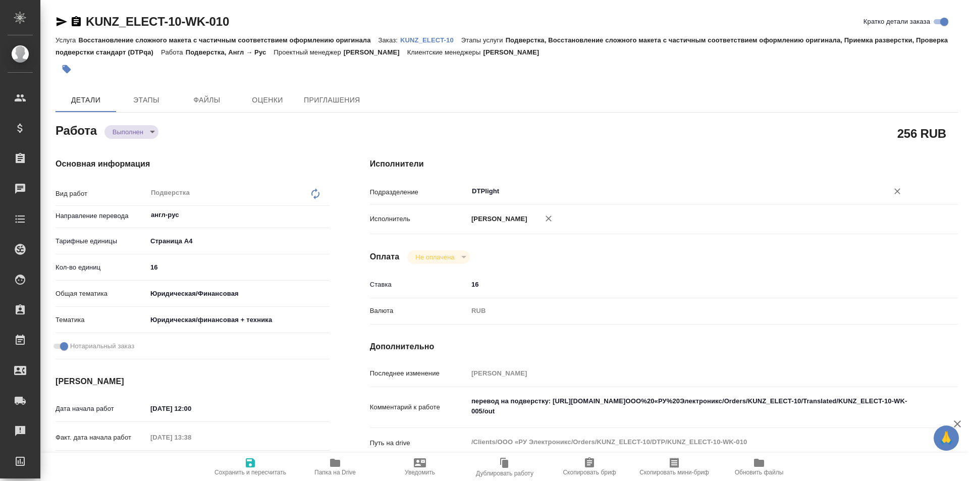
type textarea "x"
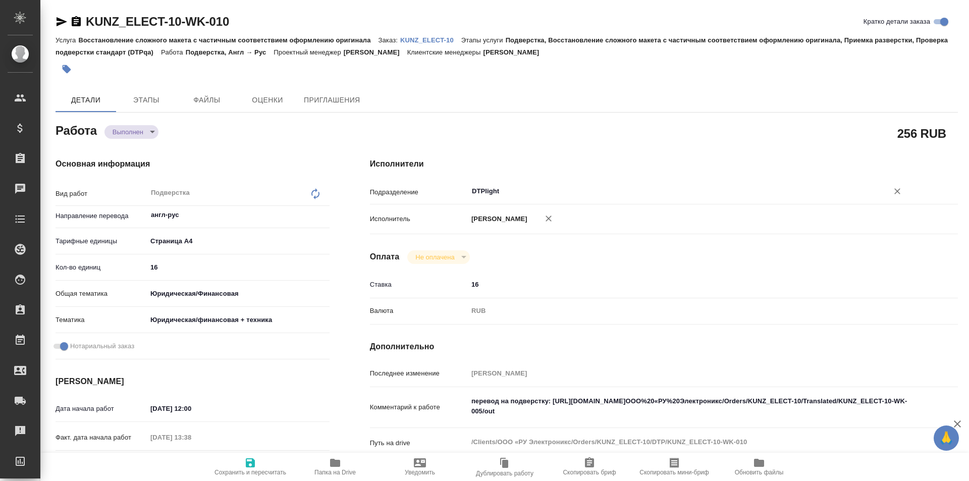
scroll to position [101, 0]
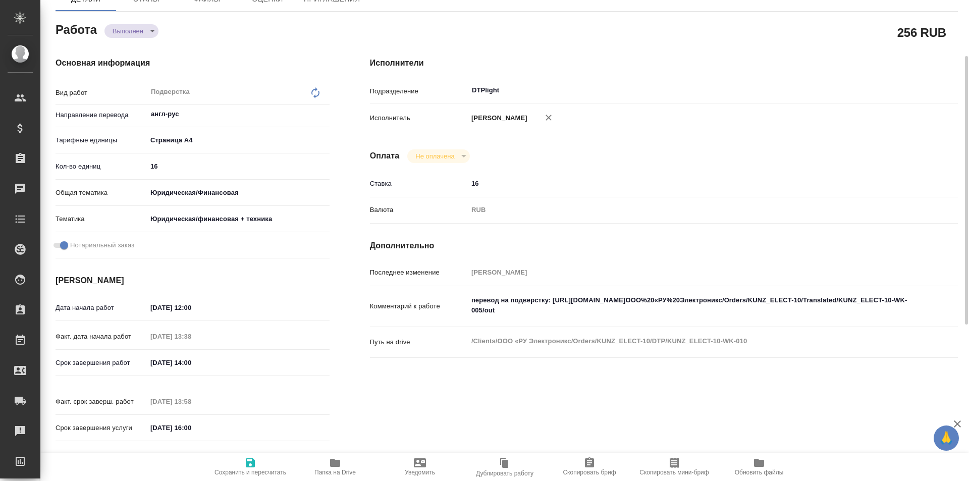
type textarea "x"
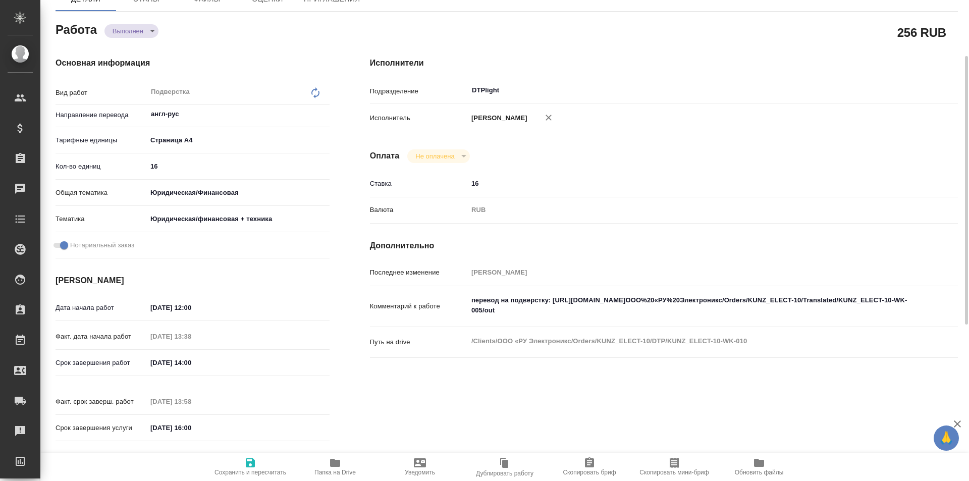
click at [335, 464] on icon "button" at bounding box center [335, 463] width 10 height 8
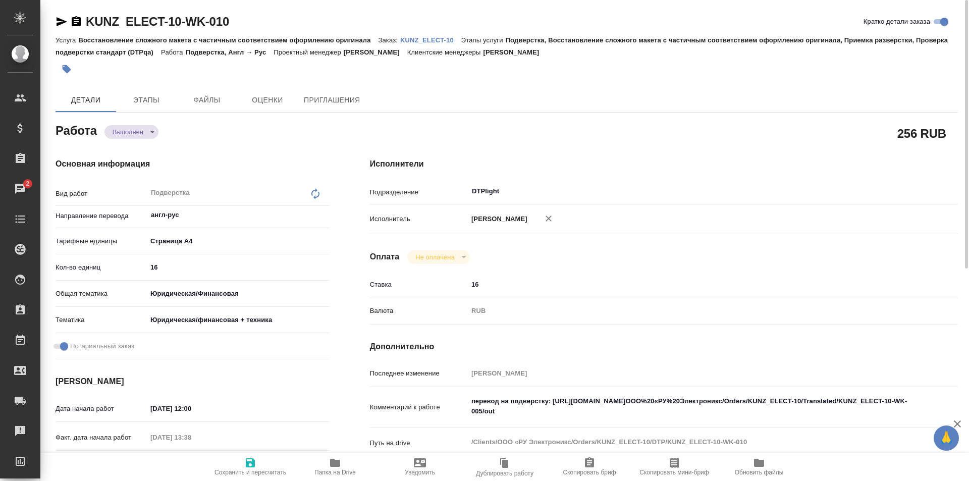
click at [435, 36] on link "KUNZ_ELECT-10" at bounding box center [430, 39] width 61 height 9
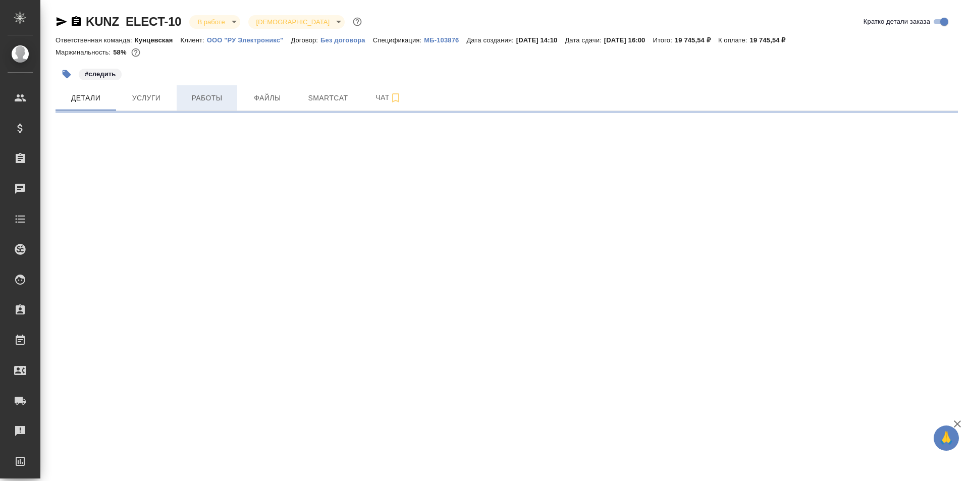
select select "RU"
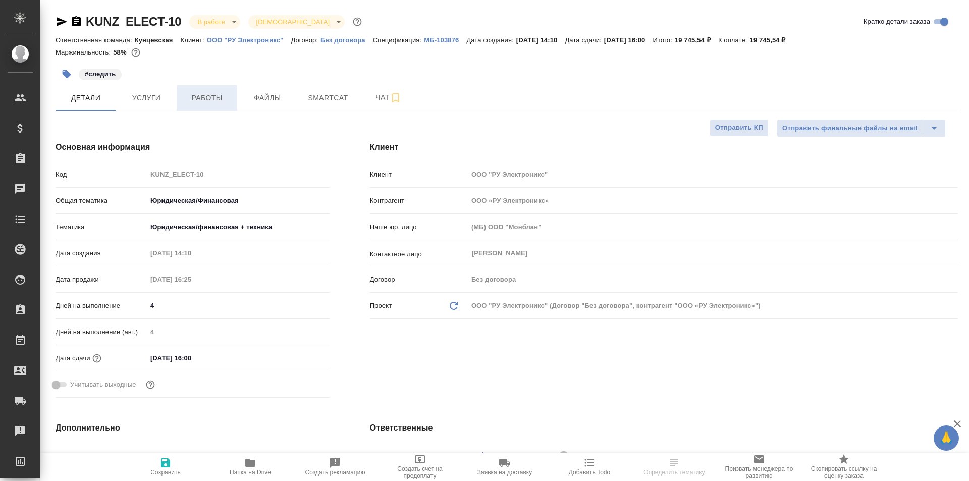
type textarea "x"
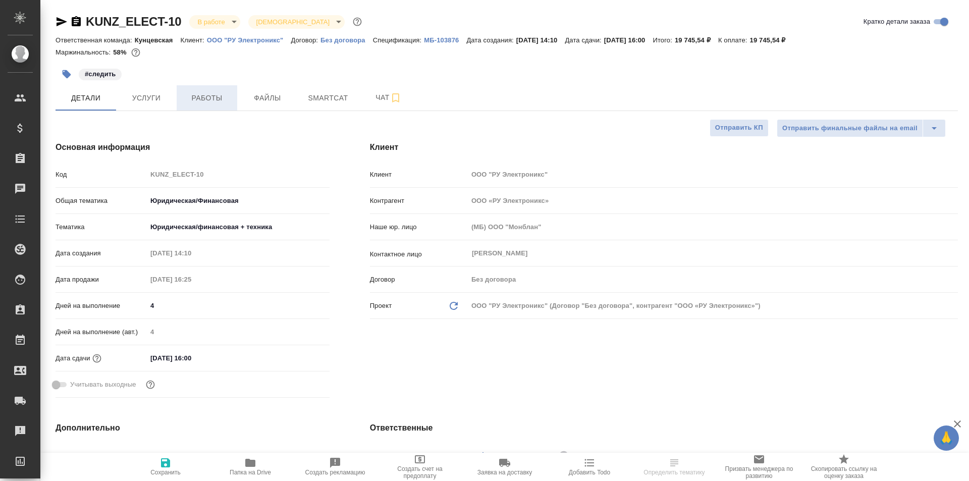
type textarea "x"
click at [204, 97] on span "Работы" at bounding box center [207, 98] width 48 height 13
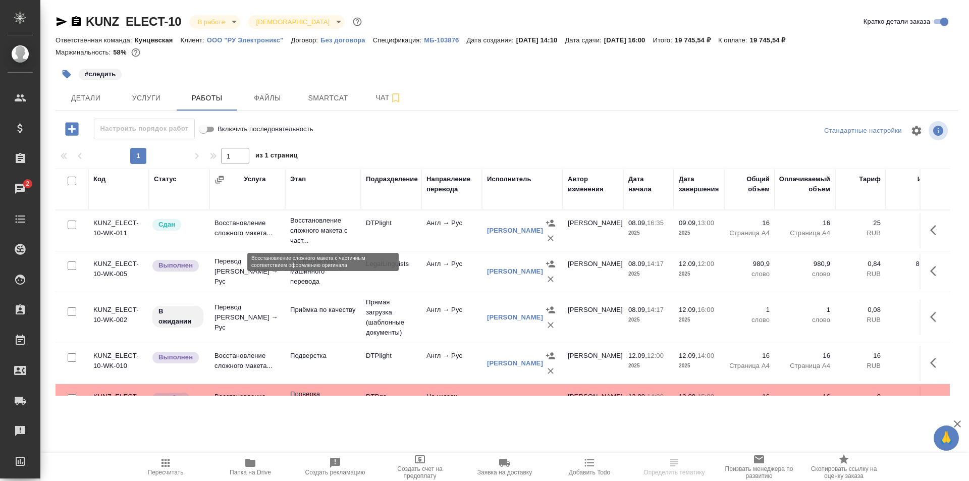
click at [321, 228] on p "Восстановление сложного макета с част..." at bounding box center [323, 230] width 66 height 30
click at [322, 228] on p "Восстановление сложного макета с част..." at bounding box center [323, 230] width 66 height 30
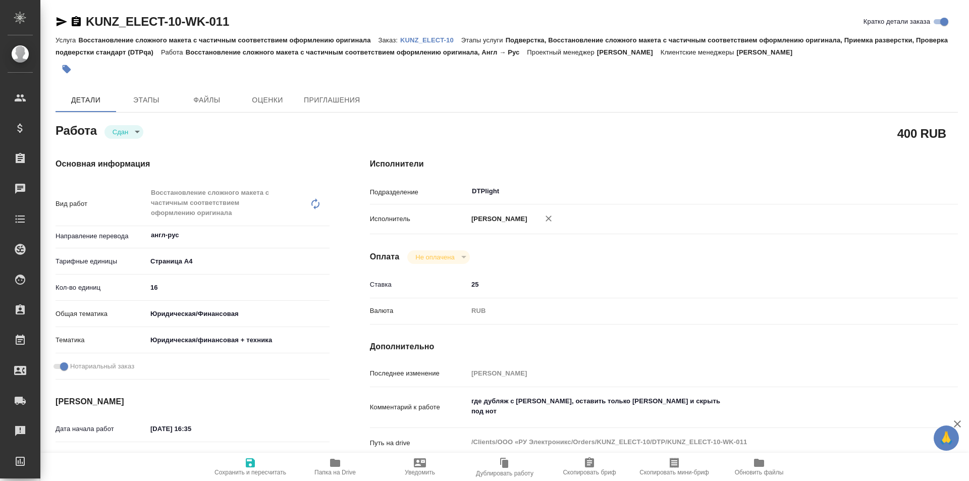
type textarea "x"
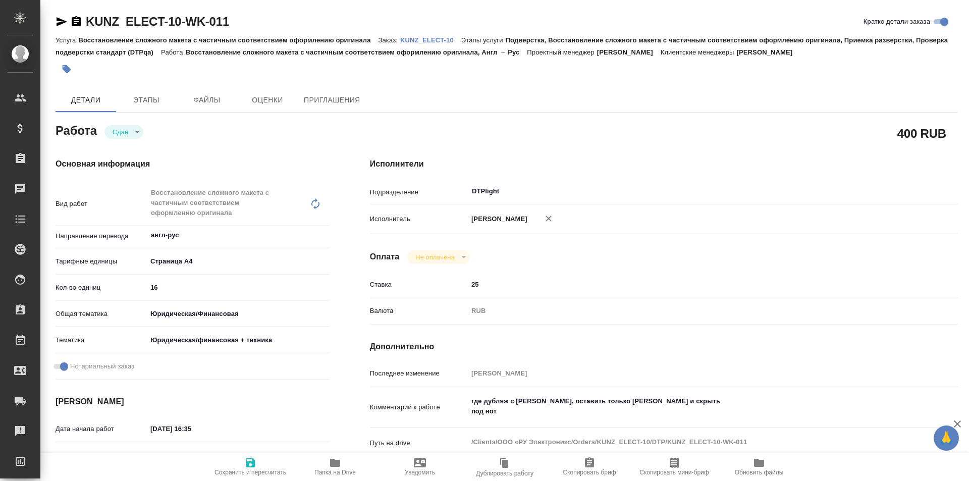
type textarea "x"
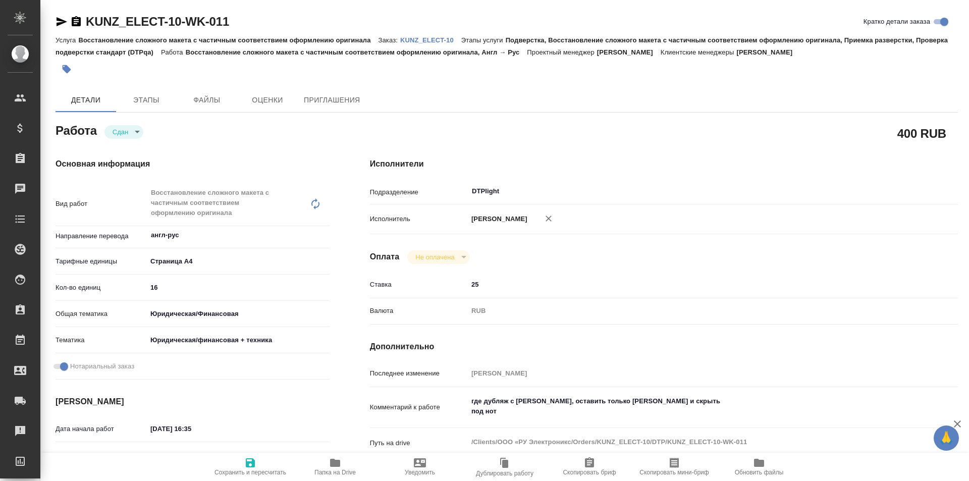
type textarea "x"
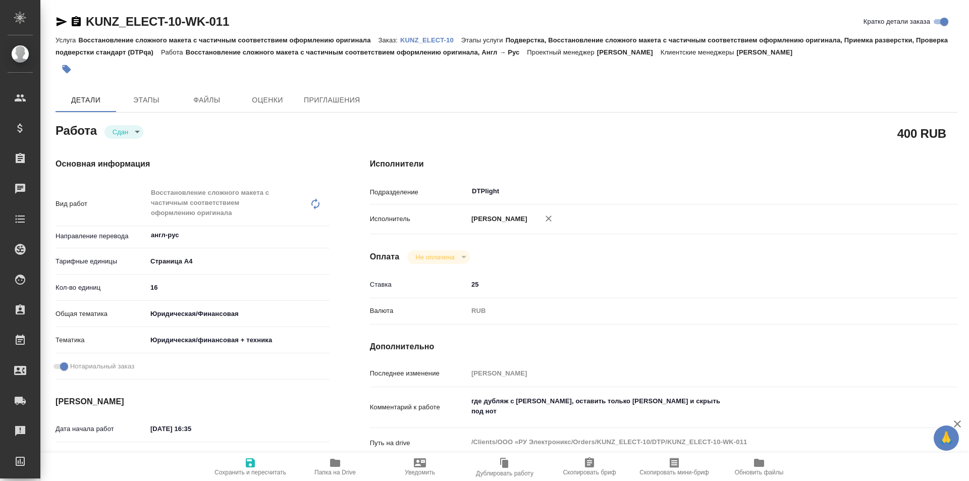
type textarea "x"
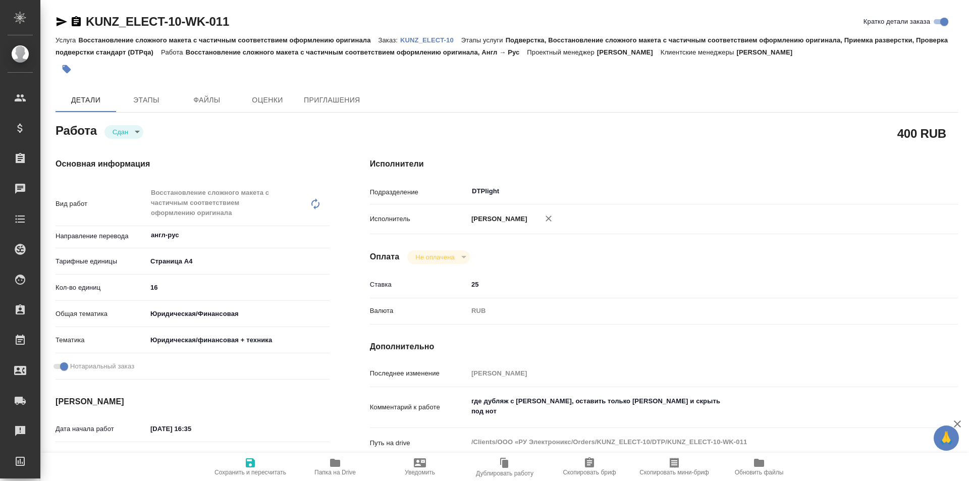
type textarea "x"
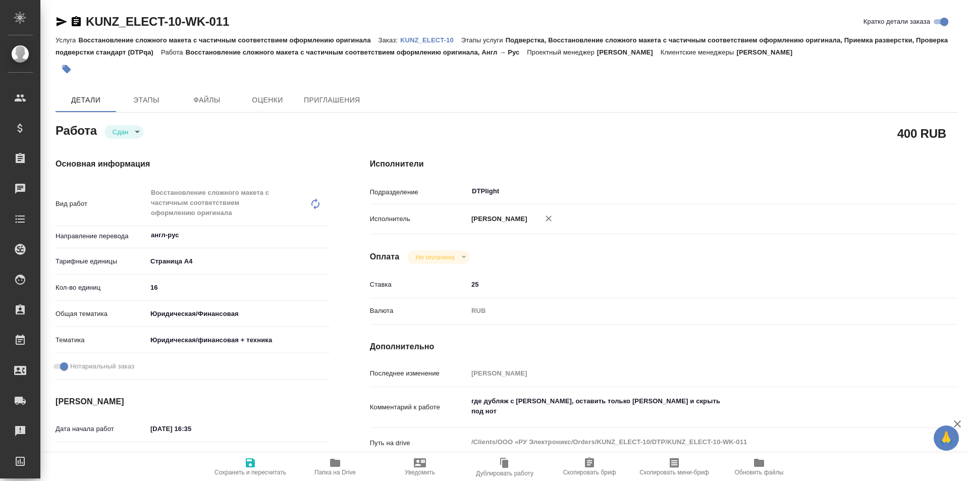
click at [334, 466] on icon "button" at bounding box center [335, 463] width 10 height 8
type textarea "x"
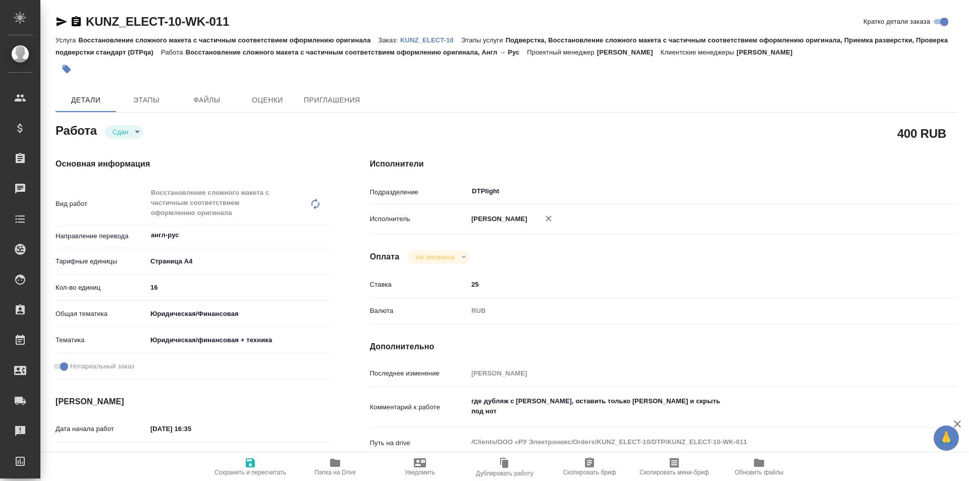
type textarea "x"
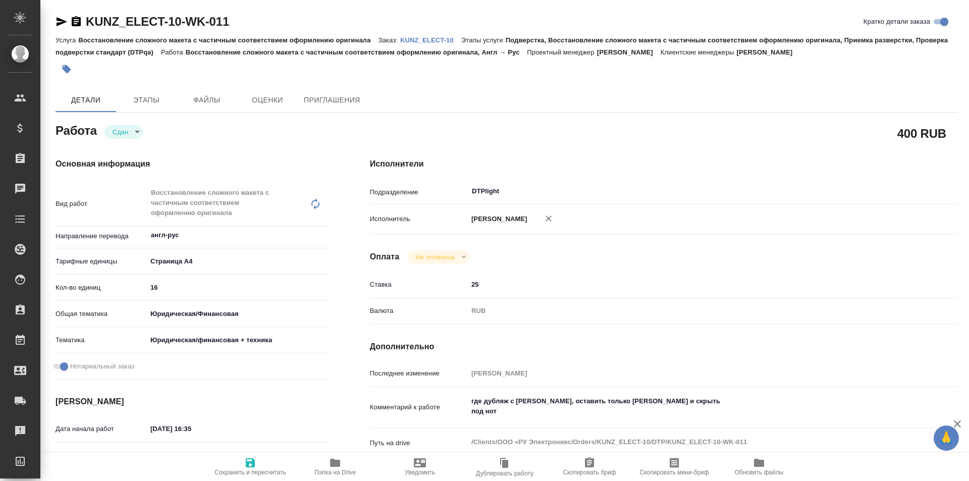
type textarea "x"
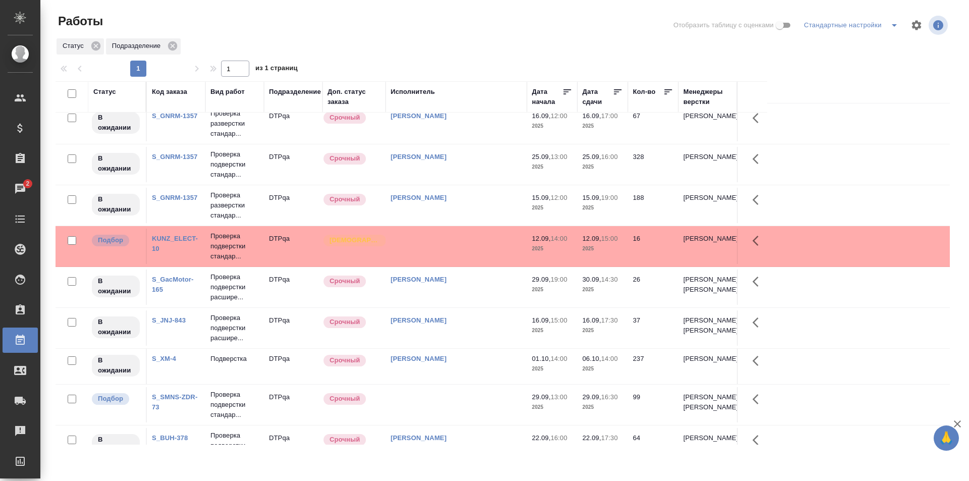
scroll to position [202, 0]
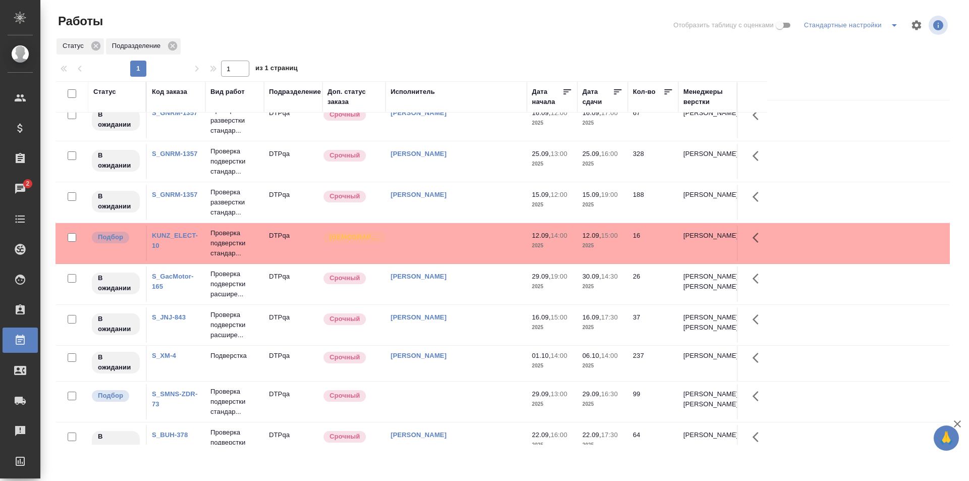
click at [452, 247] on td at bounding box center [455, 243] width 141 height 35
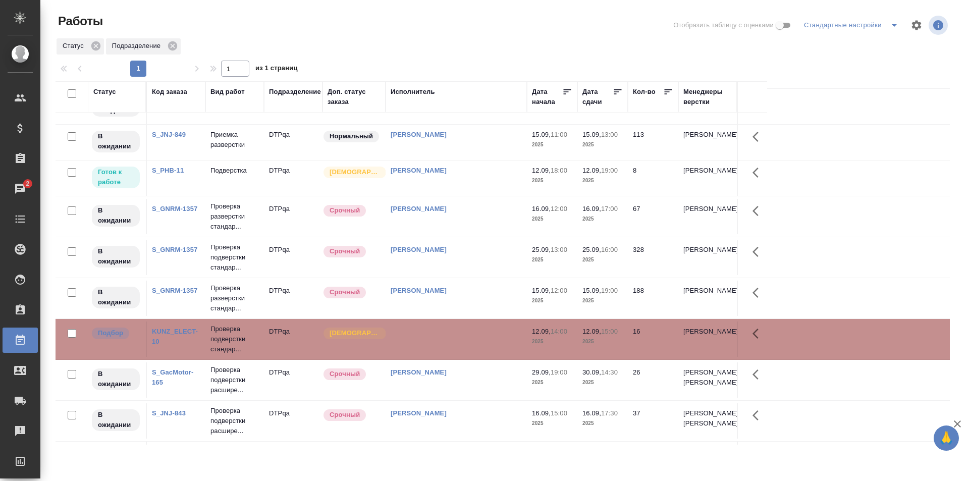
scroll to position [0, 0]
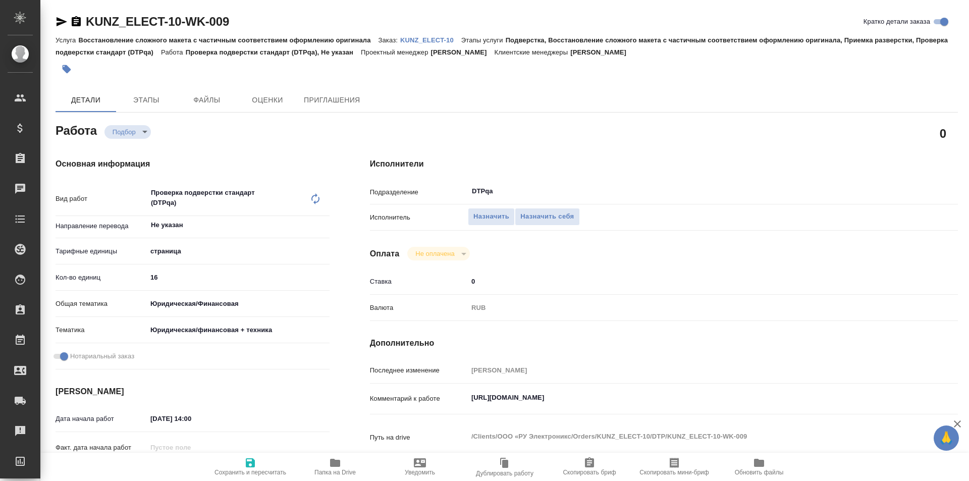
type textarea "x"
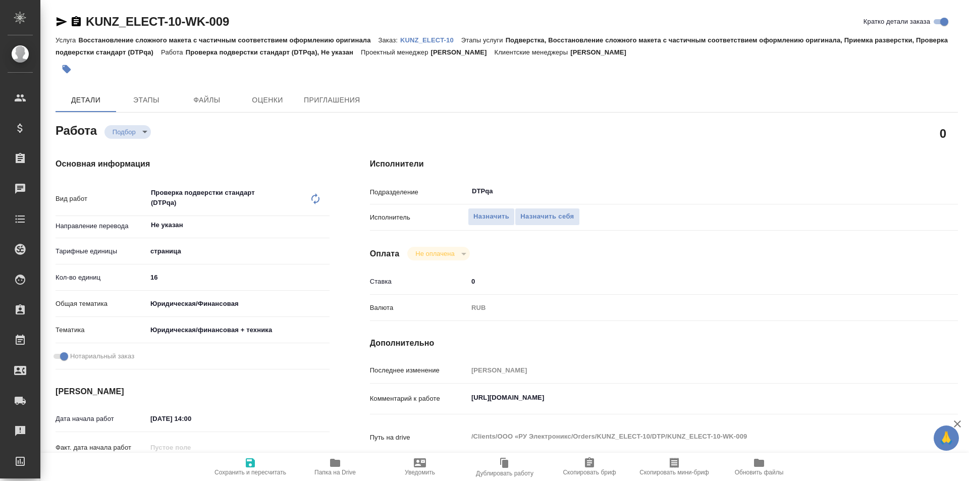
type textarea "x"
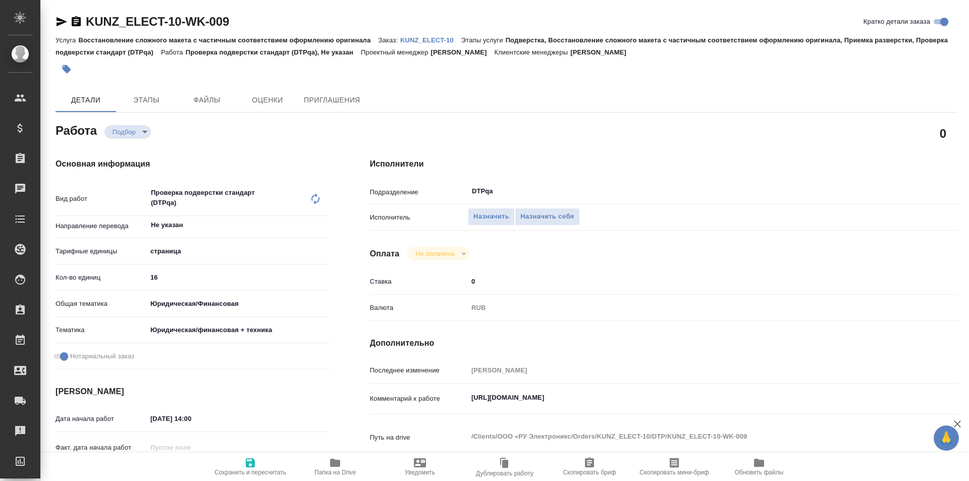
type textarea "x"
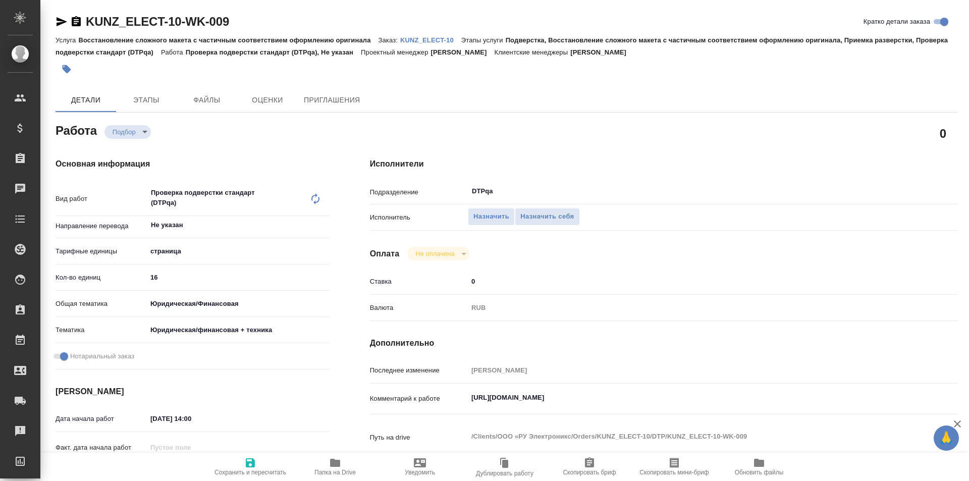
type textarea "x"
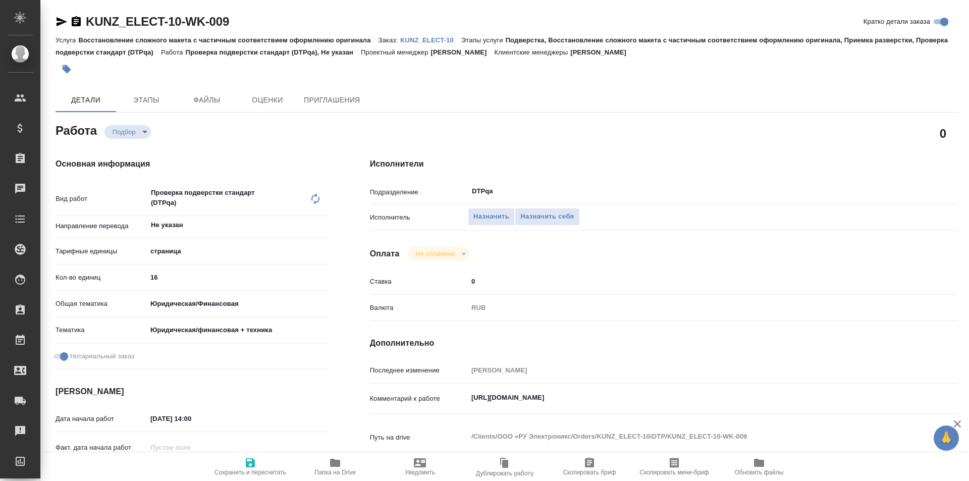
click at [423, 41] on p "KUNZ_ELECT-10" at bounding box center [430, 40] width 61 height 8
type textarea "x"
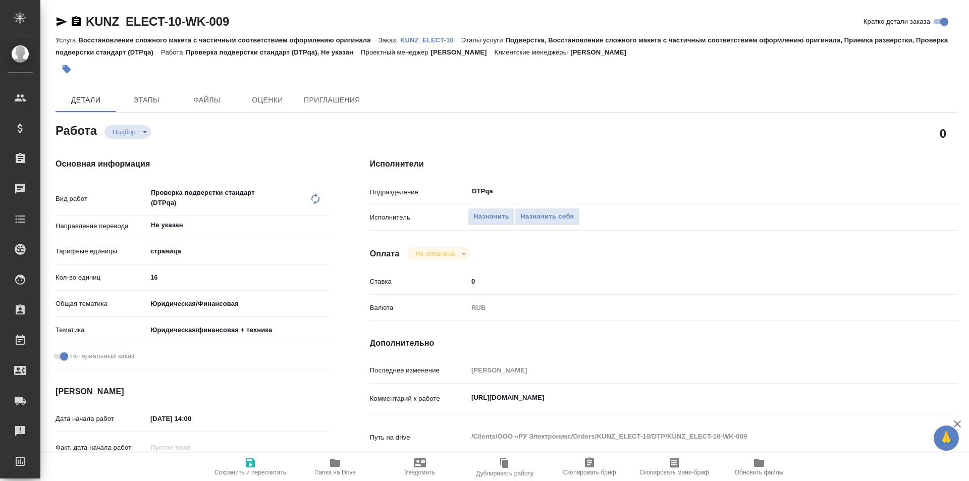
type textarea "x"
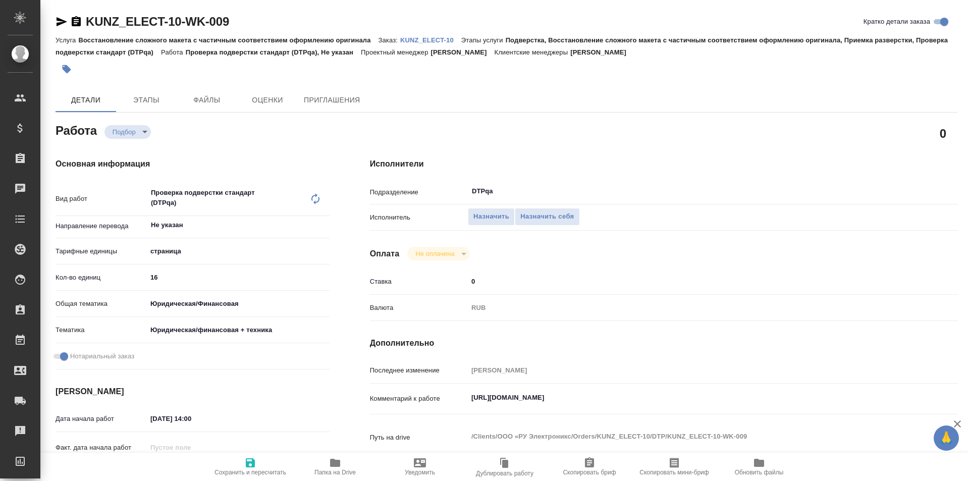
type textarea "x"
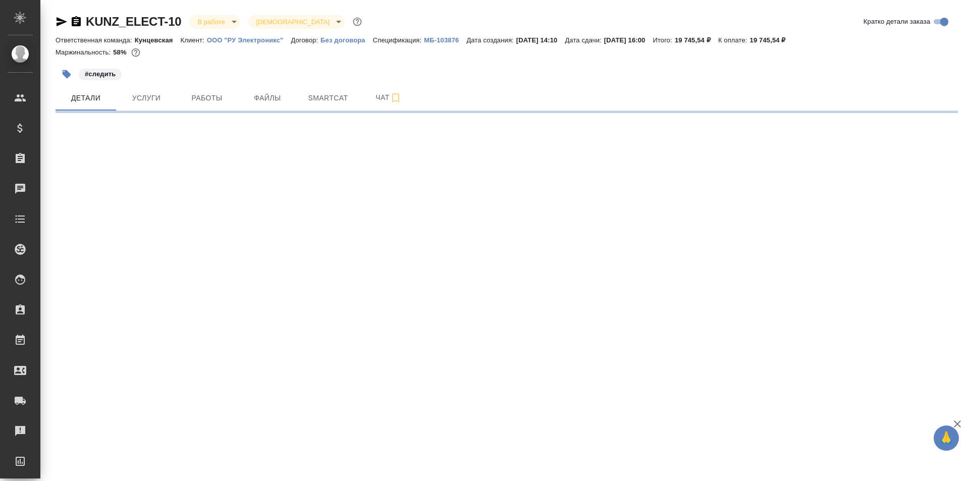
select select "RU"
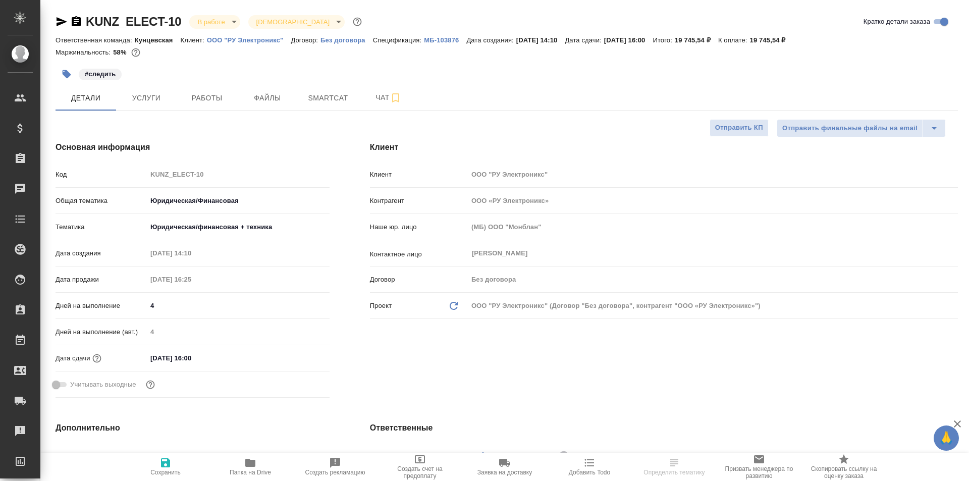
type textarea "x"
click at [208, 97] on span "Работы" at bounding box center [207, 98] width 48 height 13
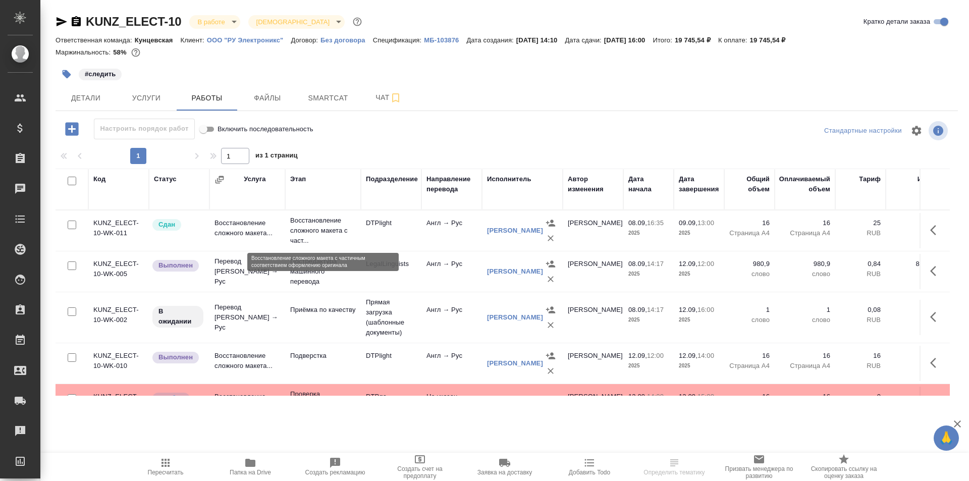
click at [307, 236] on p "Восстановление сложного макета с част..." at bounding box center [323, 230] width 66 height 30
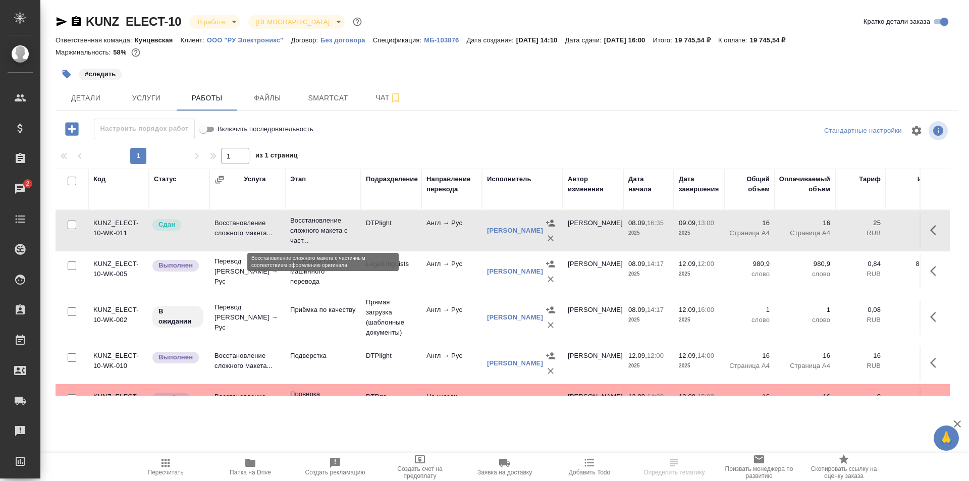
click at [307, 236] on p "Восстановление сложного макета с част..." at bounding box center [323, 230] width 66 height 30
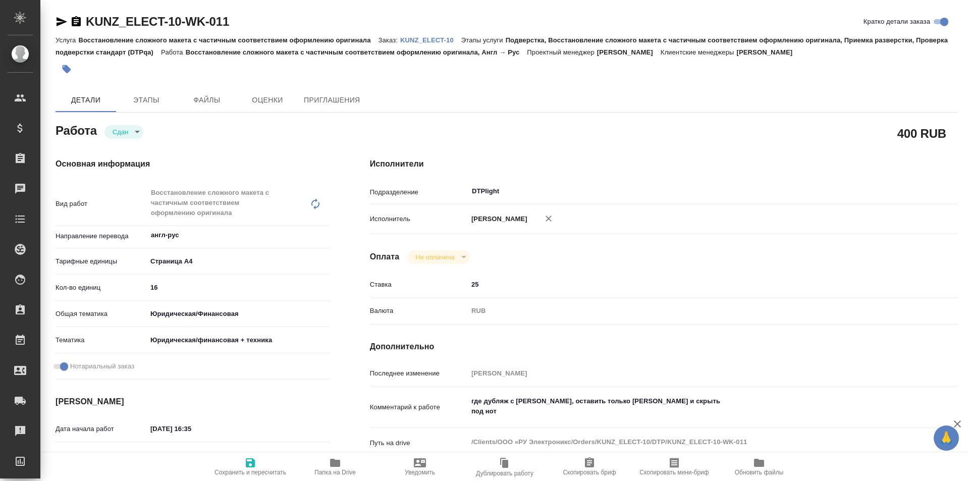
type textarea "x"
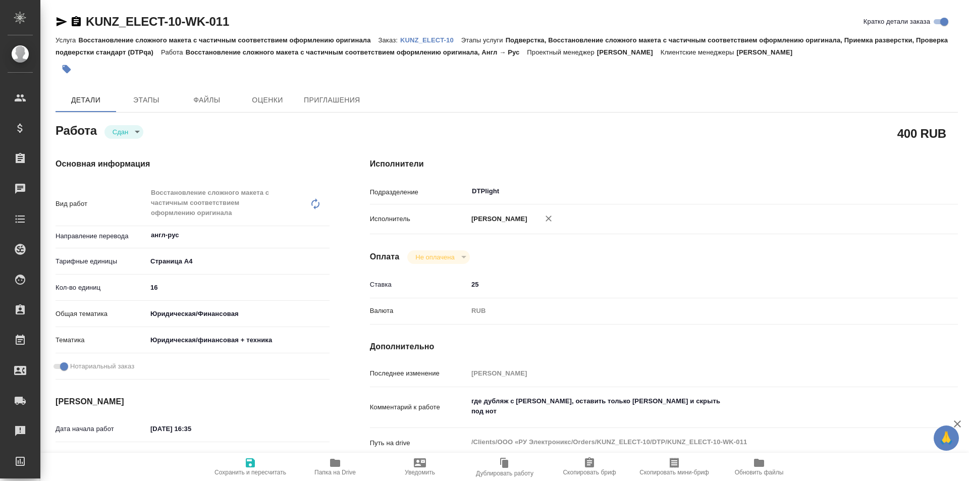
type textarea "x"
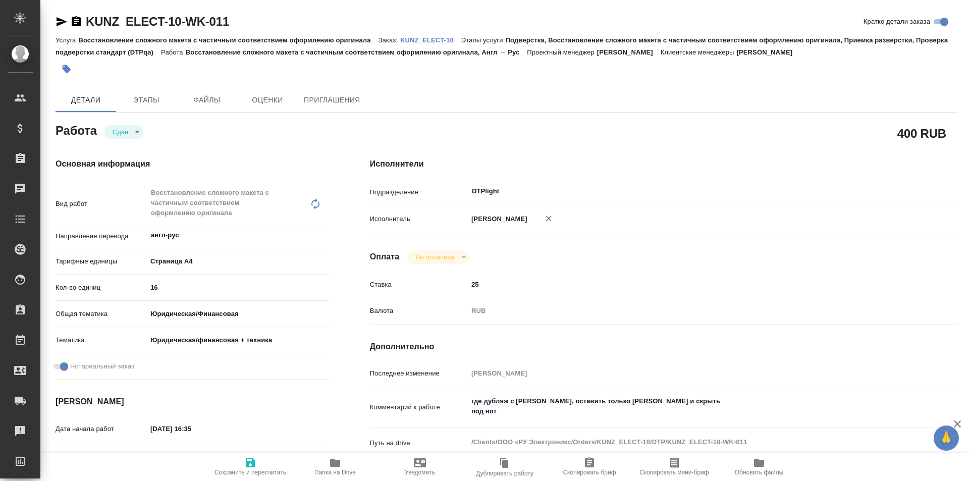
type textarea "x"
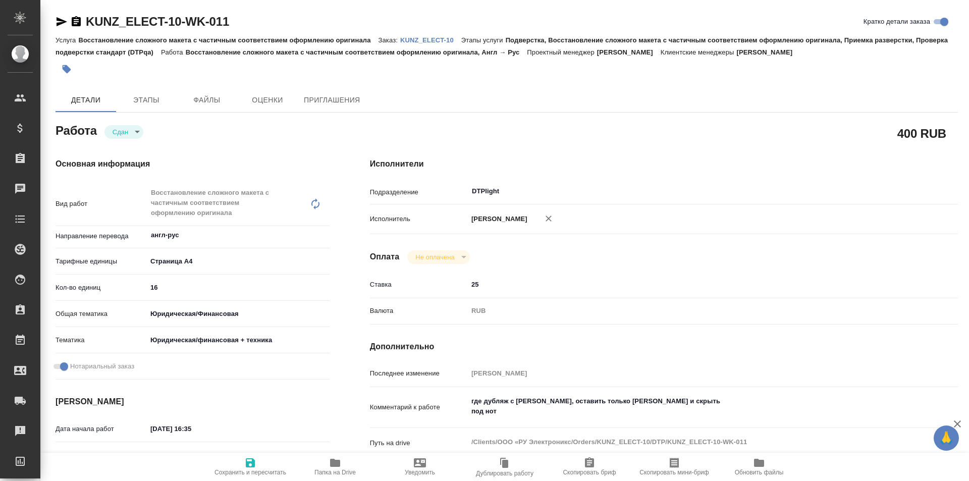
type textarea "x"
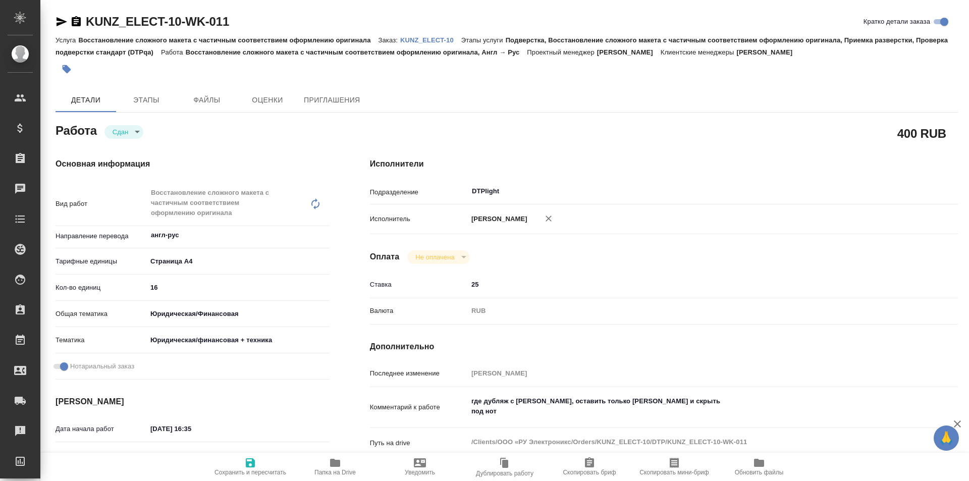
type textarea "x"
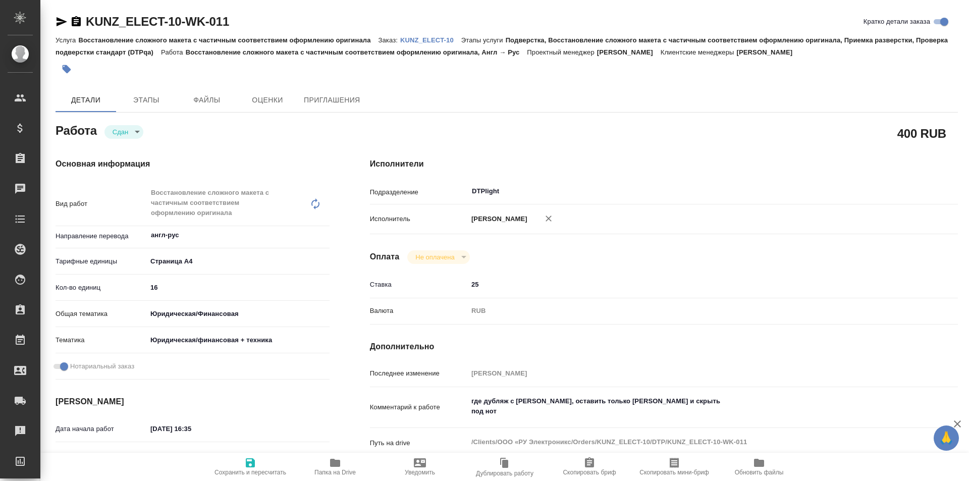
type textarea "x"
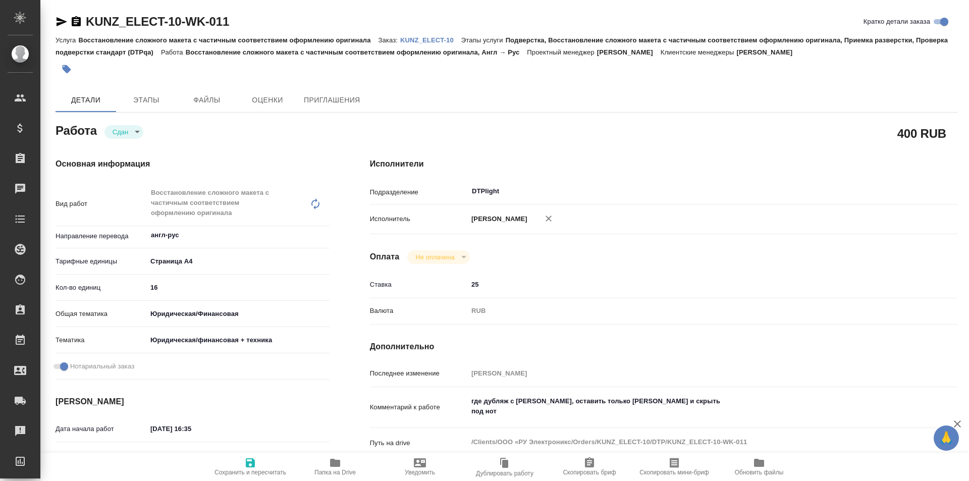
type textarea "x"
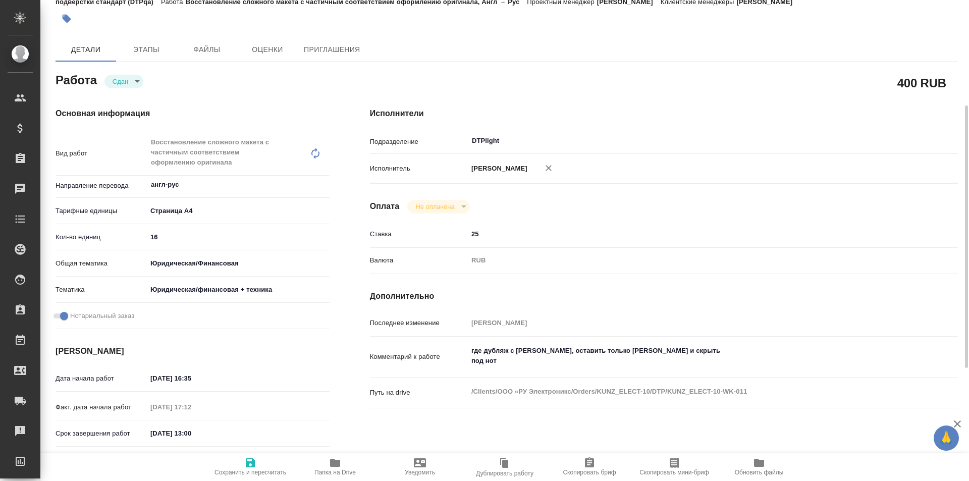
scroll to position [101, 0]
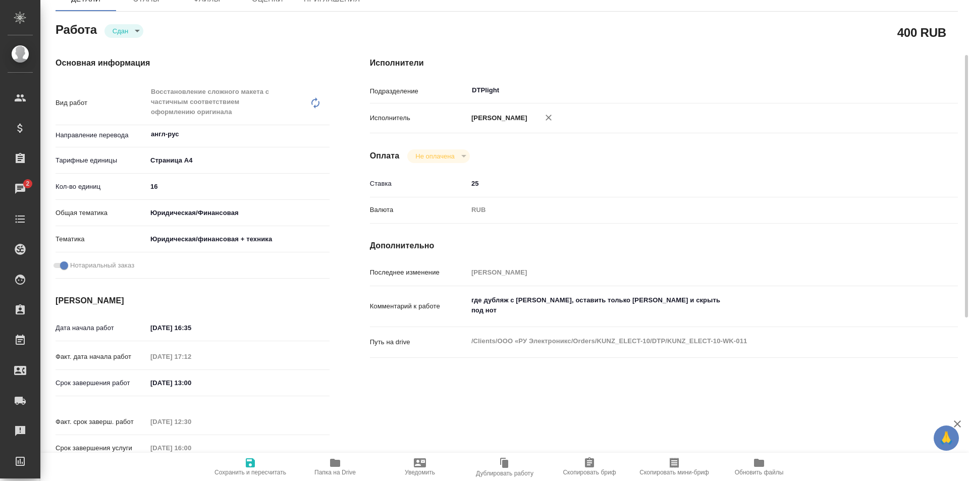
click at [333, 462] on icon "button" at bounding box center [335, 463] width 10 height 8
click at [333, 464] on icon "button" at bounding box center [335, 463] width 10 height 8
